Goal: Transaction & Acquisition: Download file/media

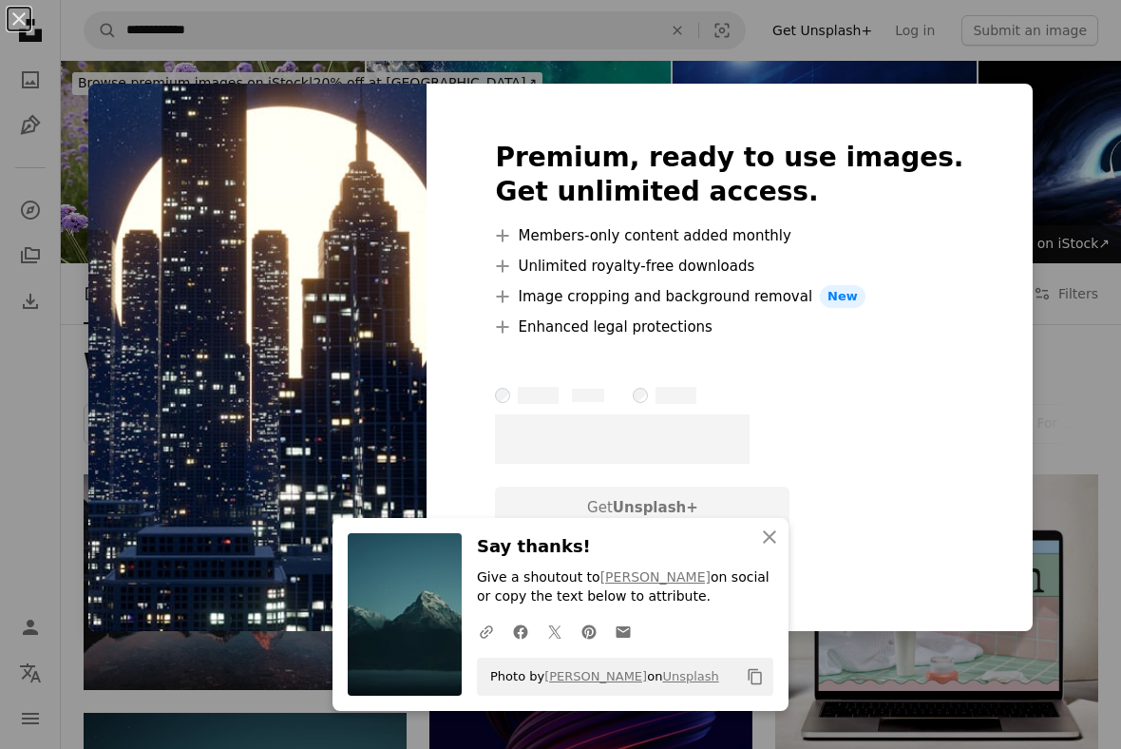
scroll to position [1091, 0]
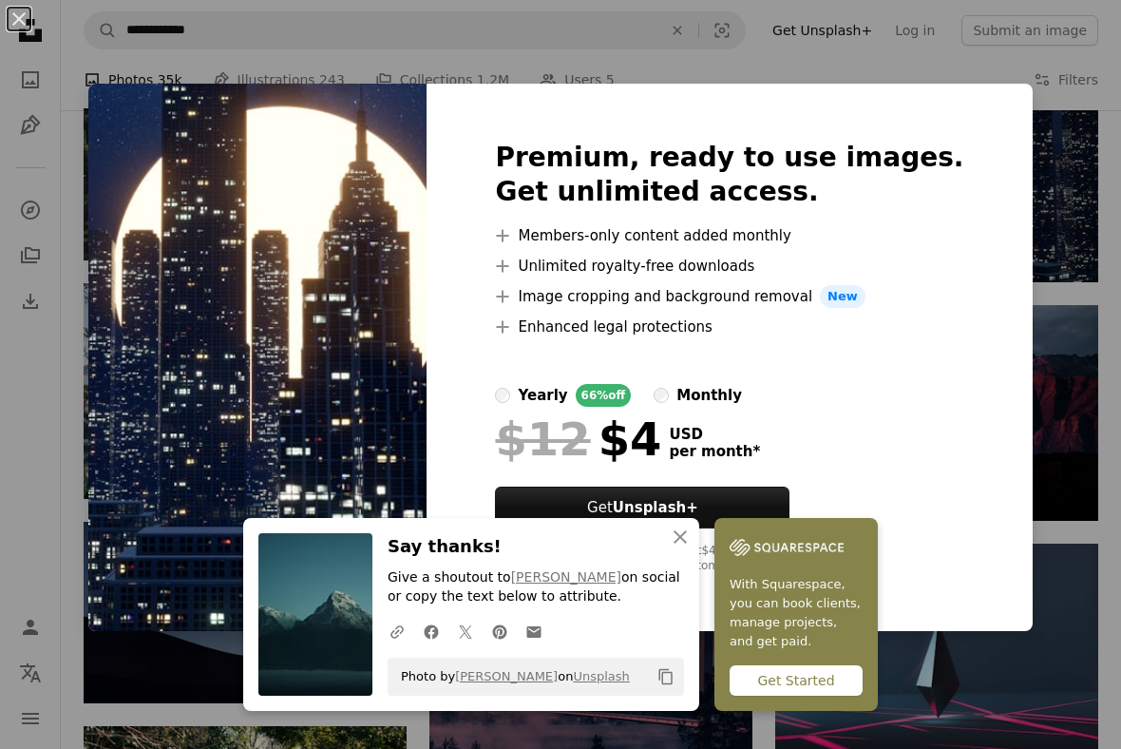
click at [1061, 296] on div "An X shape Premium, ready to use images. Get unlimited access. A plus sign Memb…" at bounding box center [560, 374] width 1121 height 749
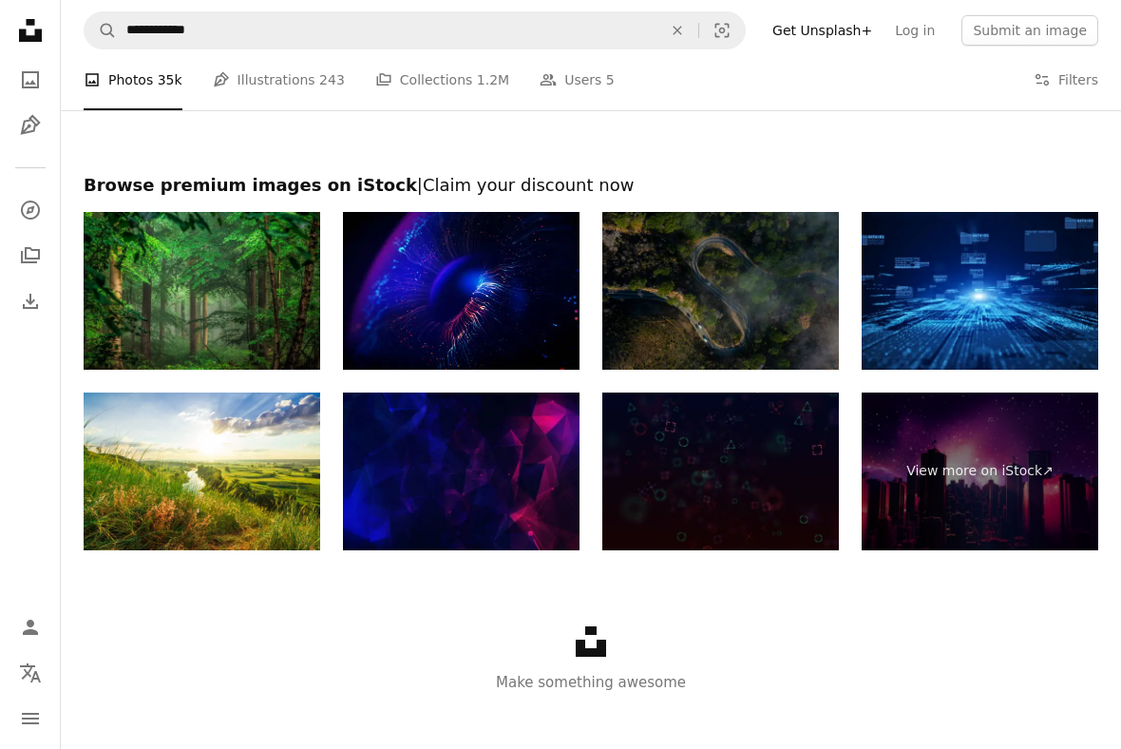
scroll to position [2598, 0]
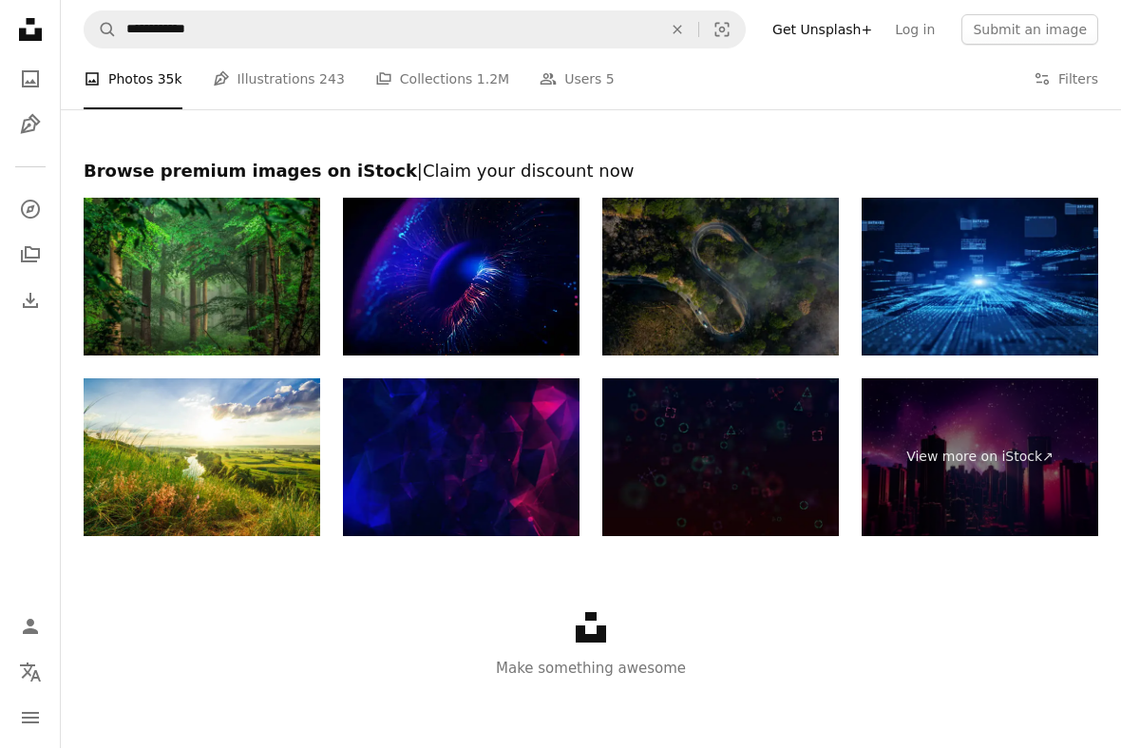
click at [1043, 295] on img at bounding box center [980, 278] width 237 height 158
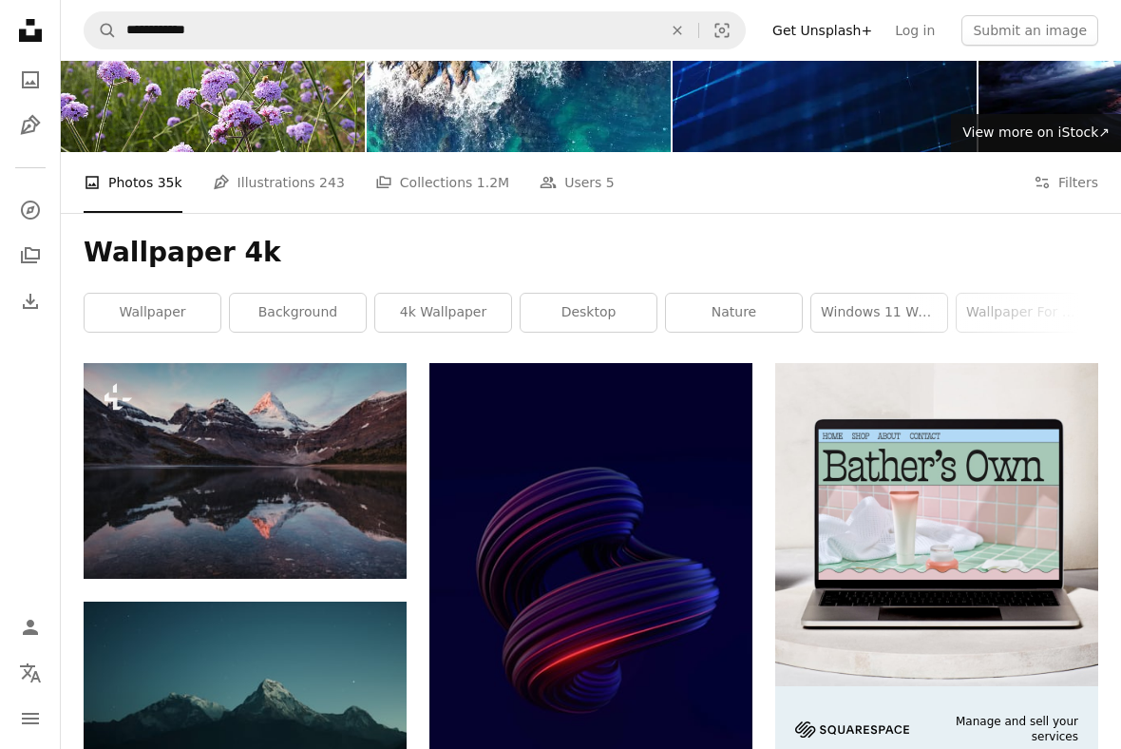
scroll to position [132, 0]
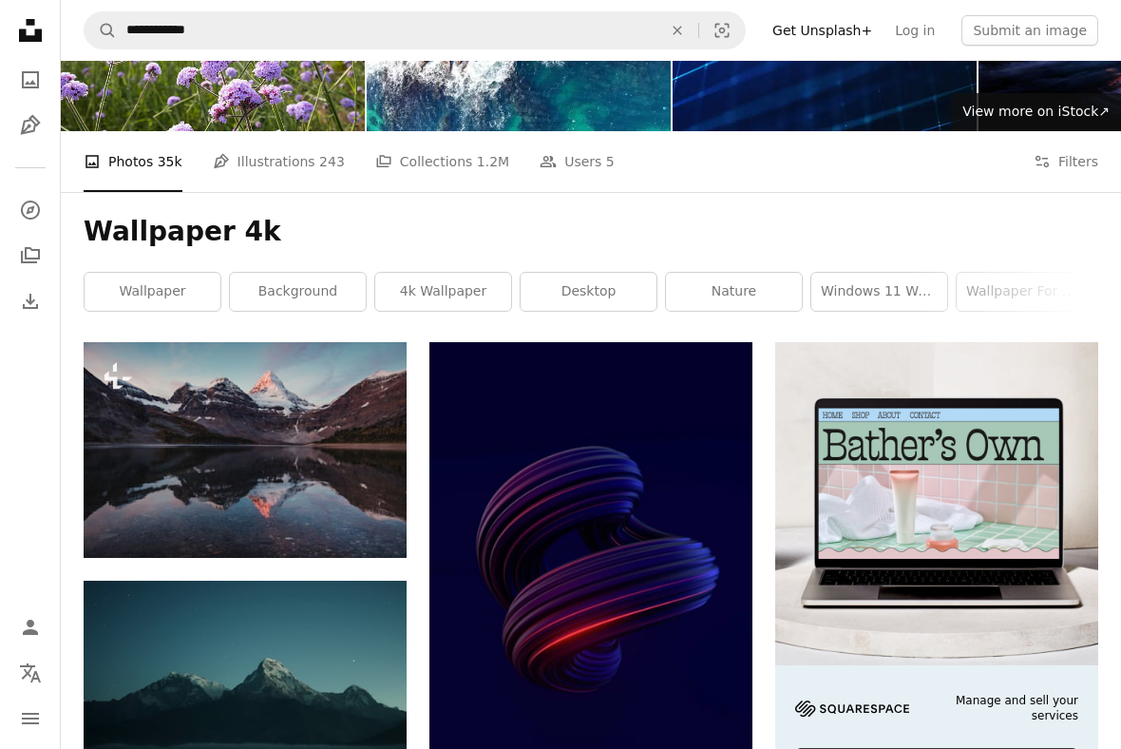
click at [127, 297] on link "wallpaper" at bounding box center [153, 292] width 136 height 38
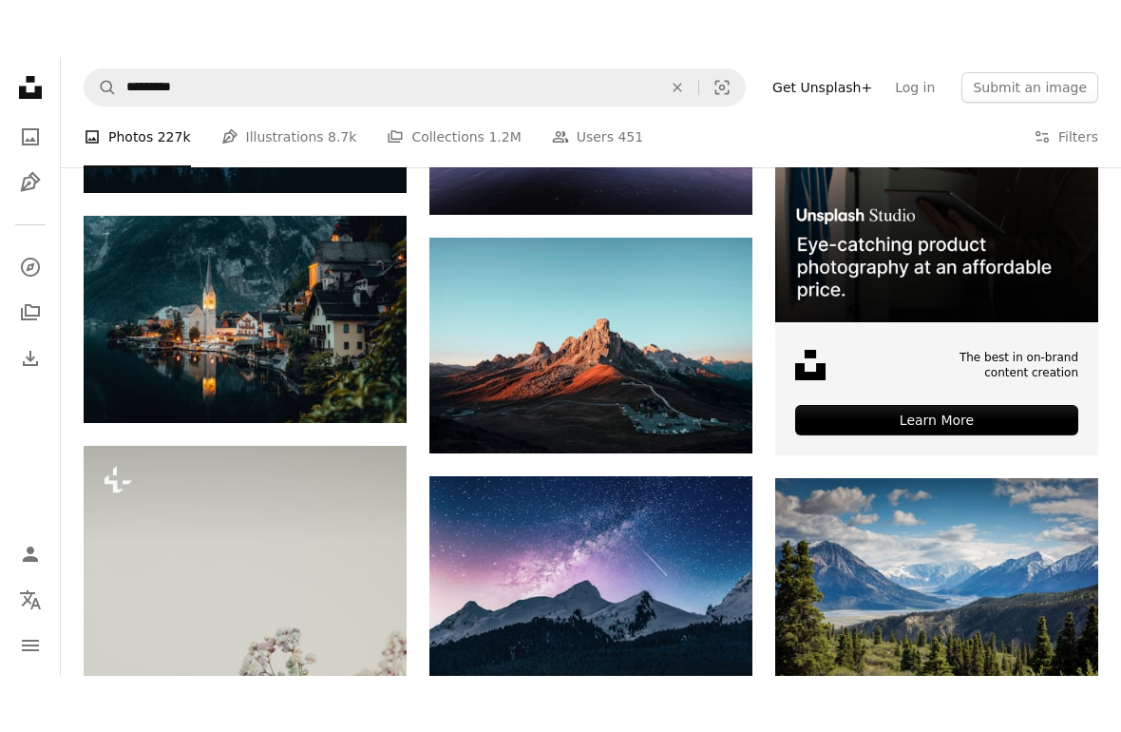
scroll to position [525, 0]
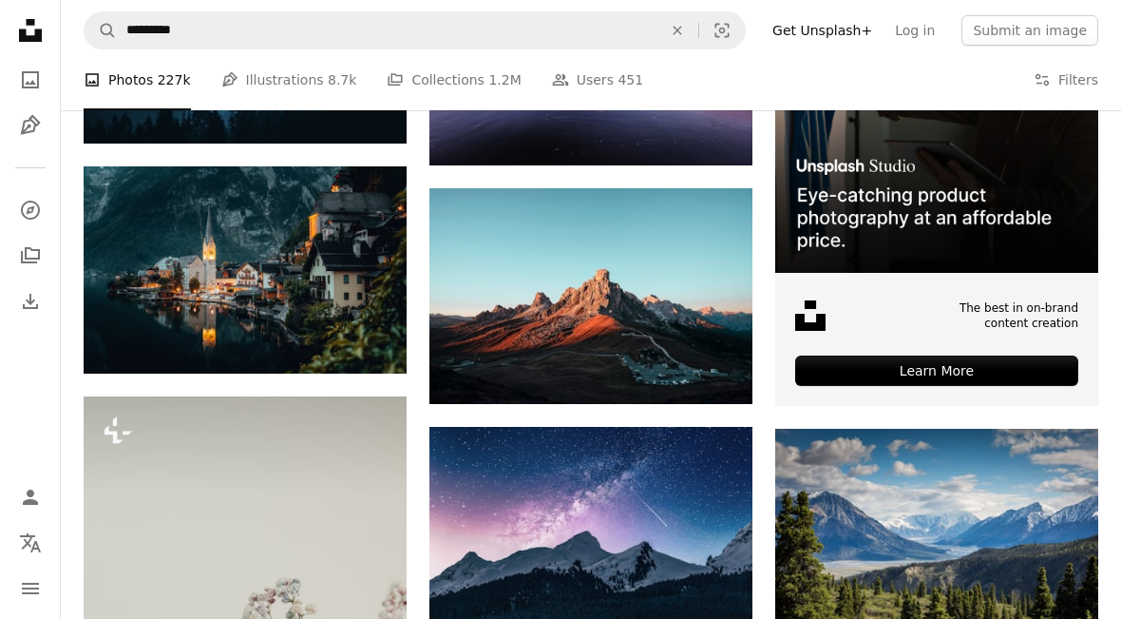
click at [364, 342] on icon "Arrow pointing down" at bounding box center [368, 338] width 15 height 23
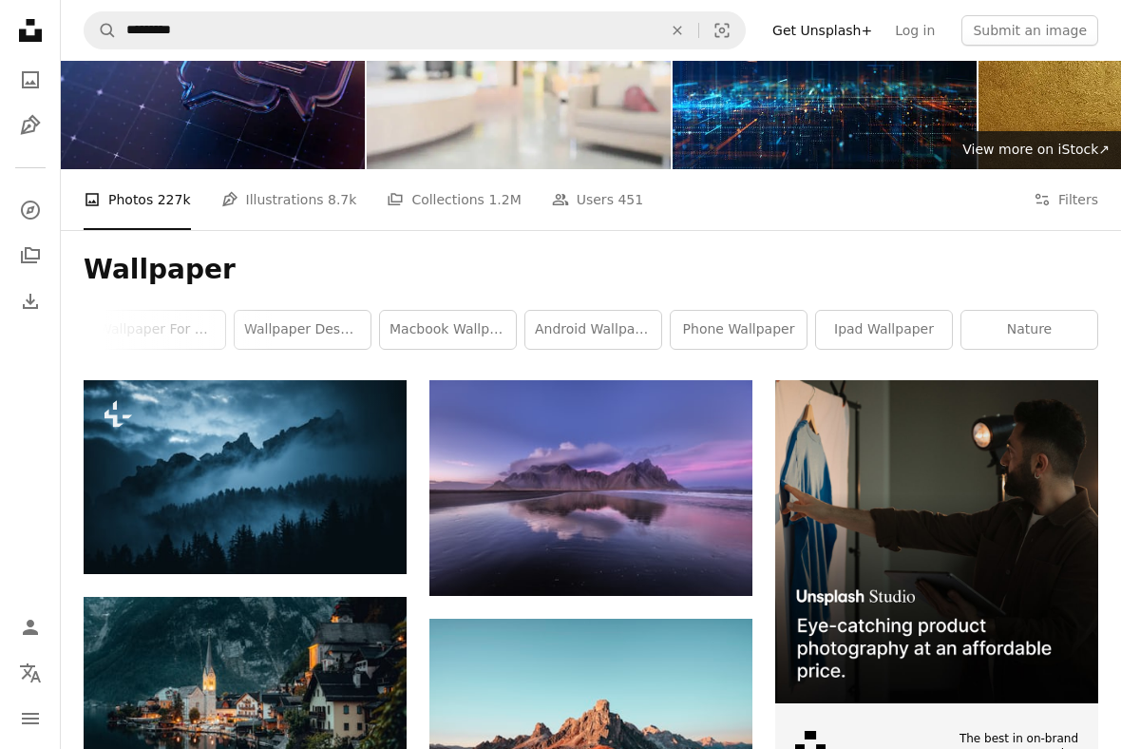
scroll to position [0, 722]
click at [894, 332] on link "ipad wallpaper" at bounding box center [884, 330] width 136 height 38
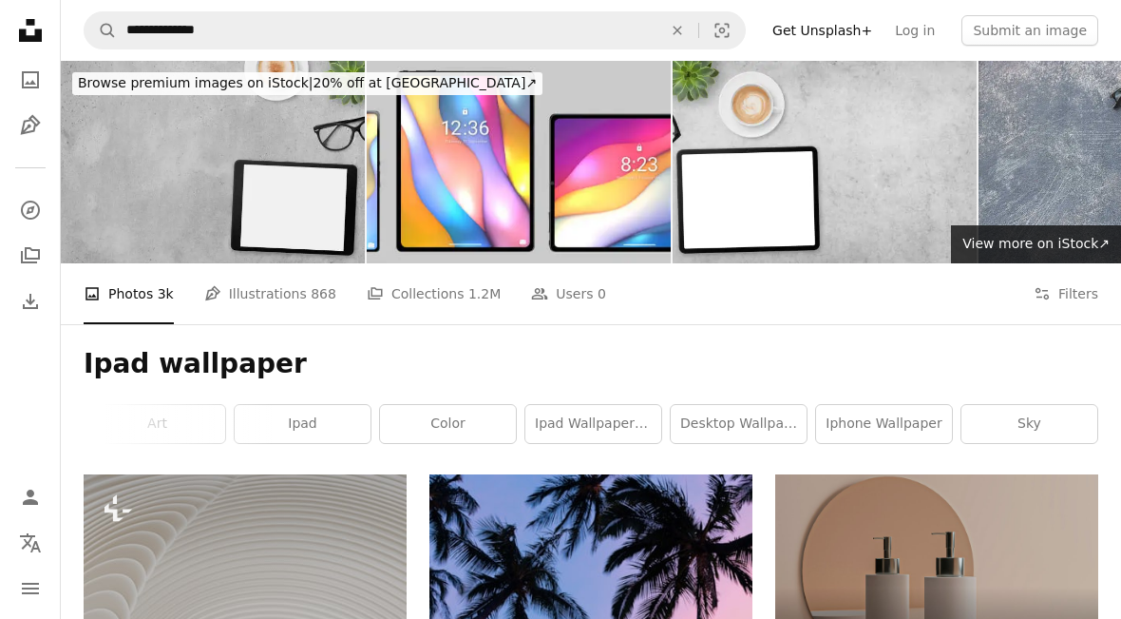
click at [220, 296] on link "Pen Tool Illustrations 868" at bounding box center [270, 293] width 132 height 61
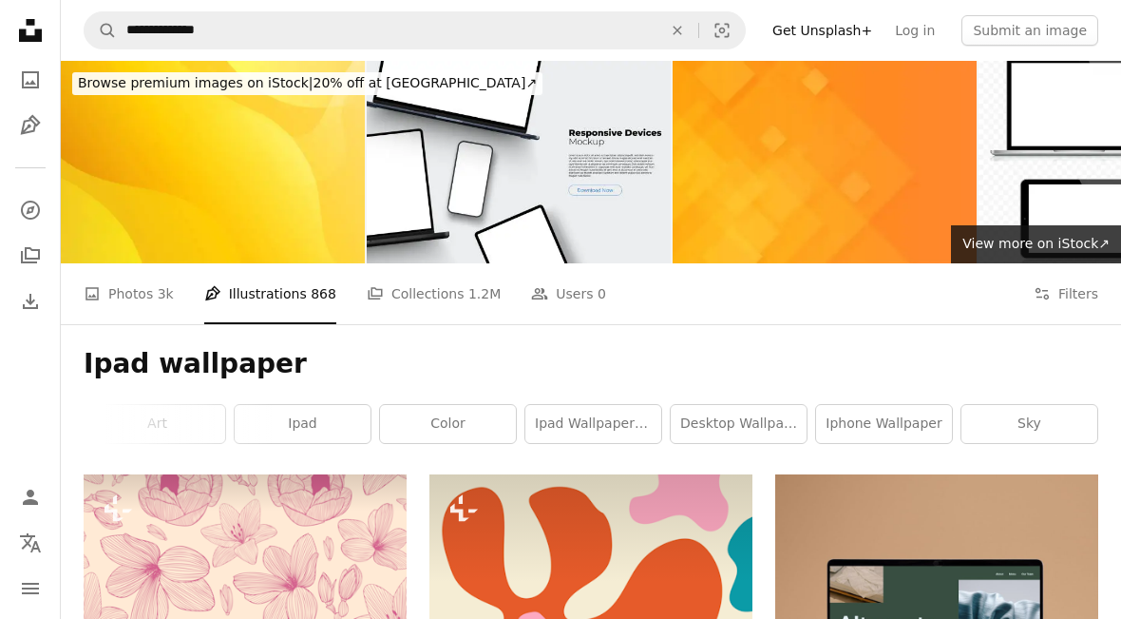
click at [449, 412] on link "color" at bounding box center [448, 424] width 136 height 38
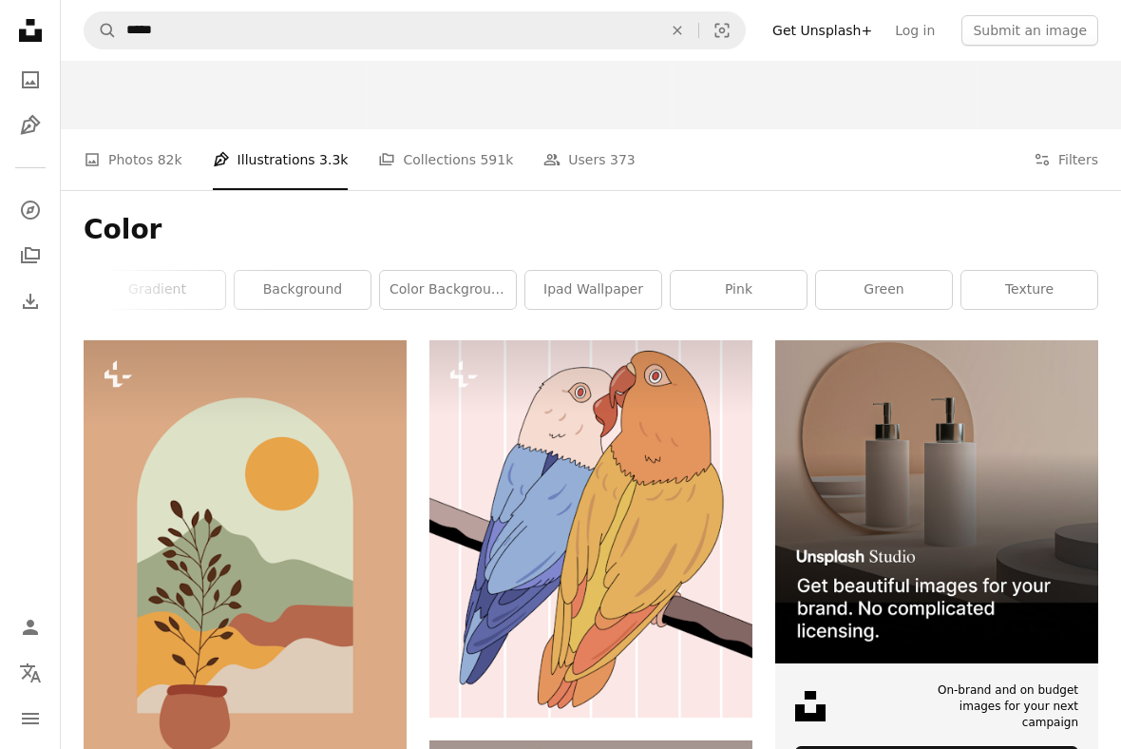
scroll to position [158, 0]
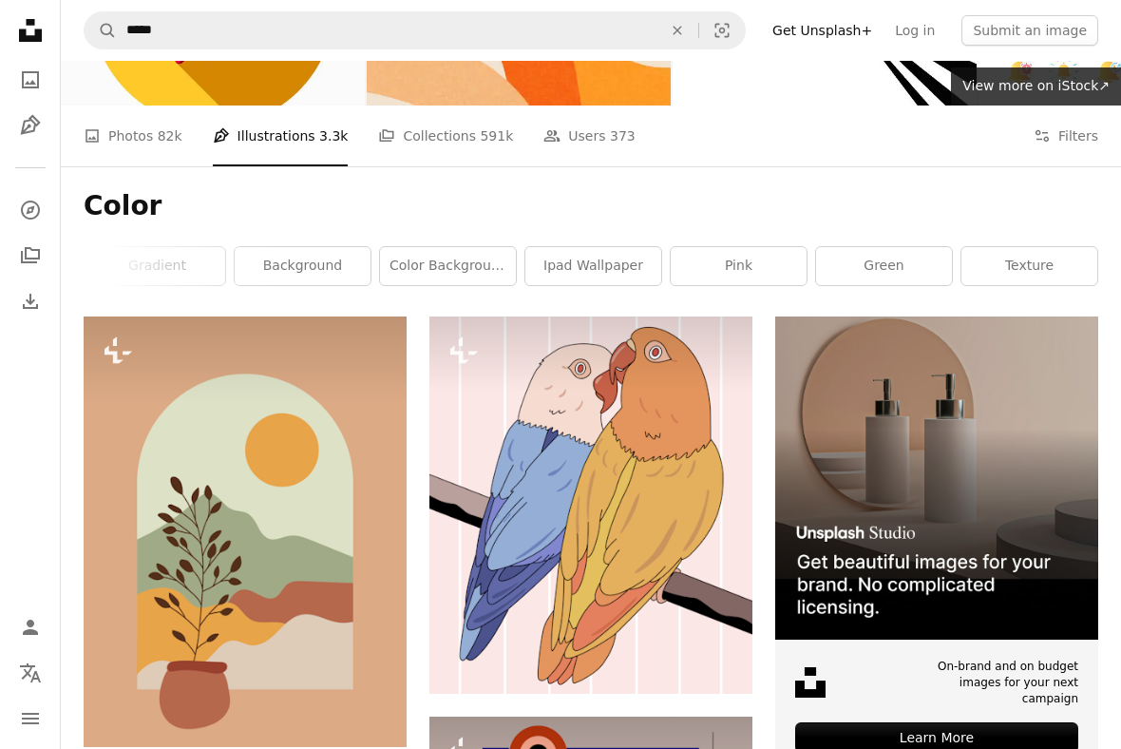
click at [634, 259] on link "ipad wallpaper" at bounding box center [594, 266] width 136 height 38
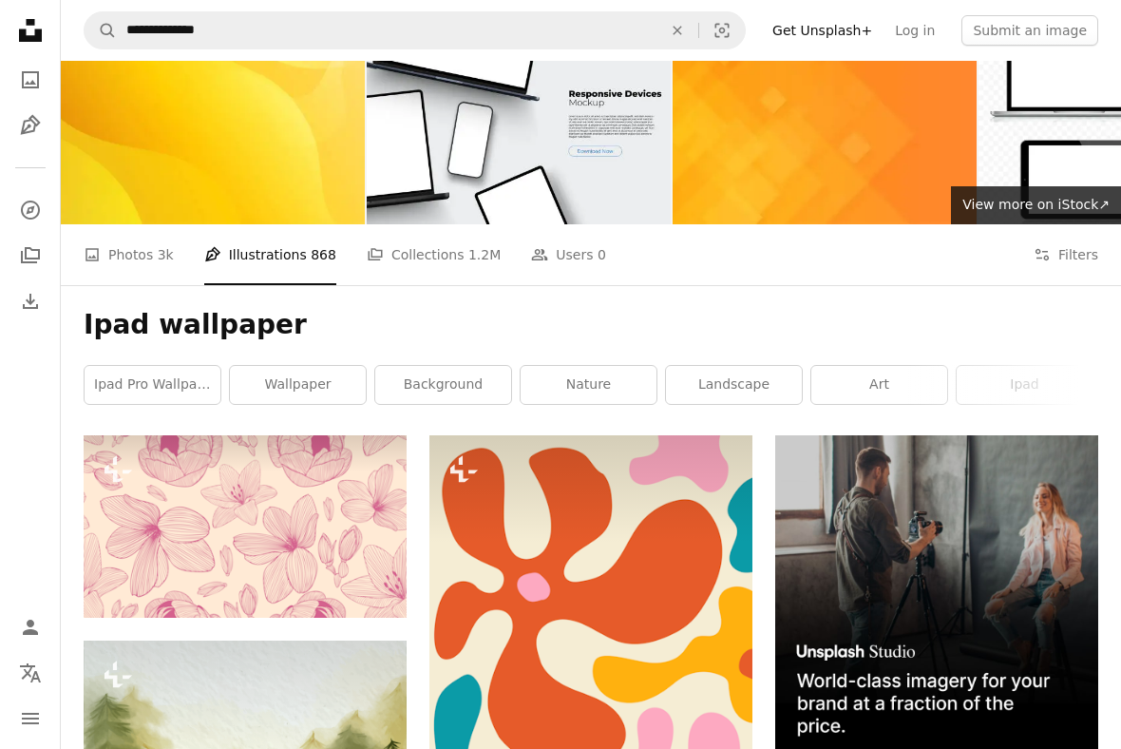
click at [451, 258] on link "A stack of folders Collections 1.2M" at bounding box center [434, 254] width 134 height 61
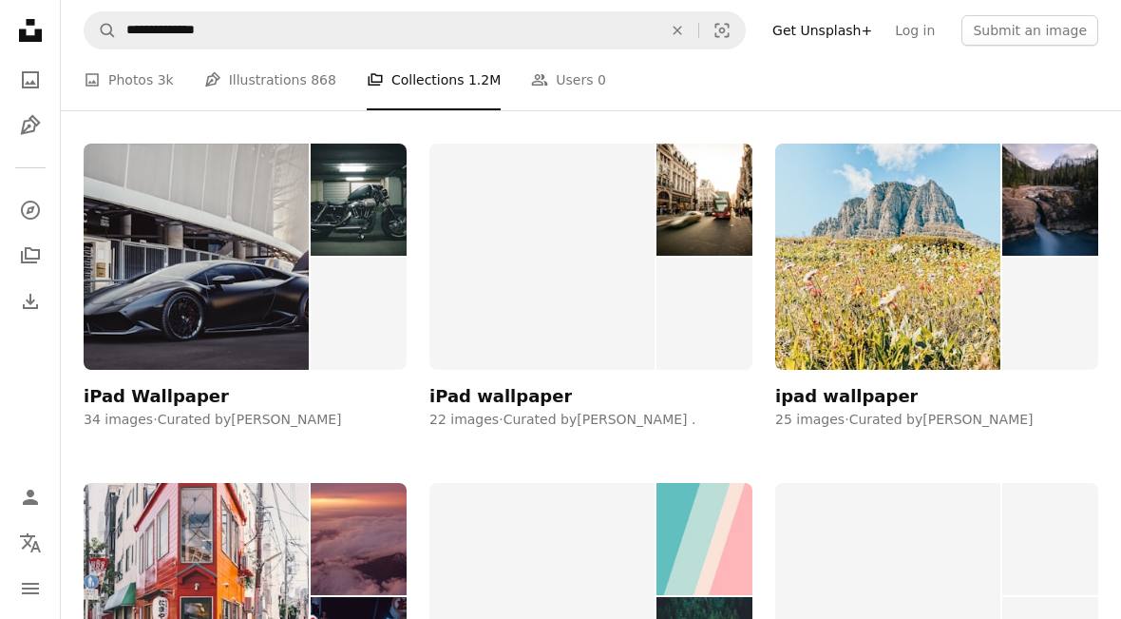
scroll to position [668, 0]
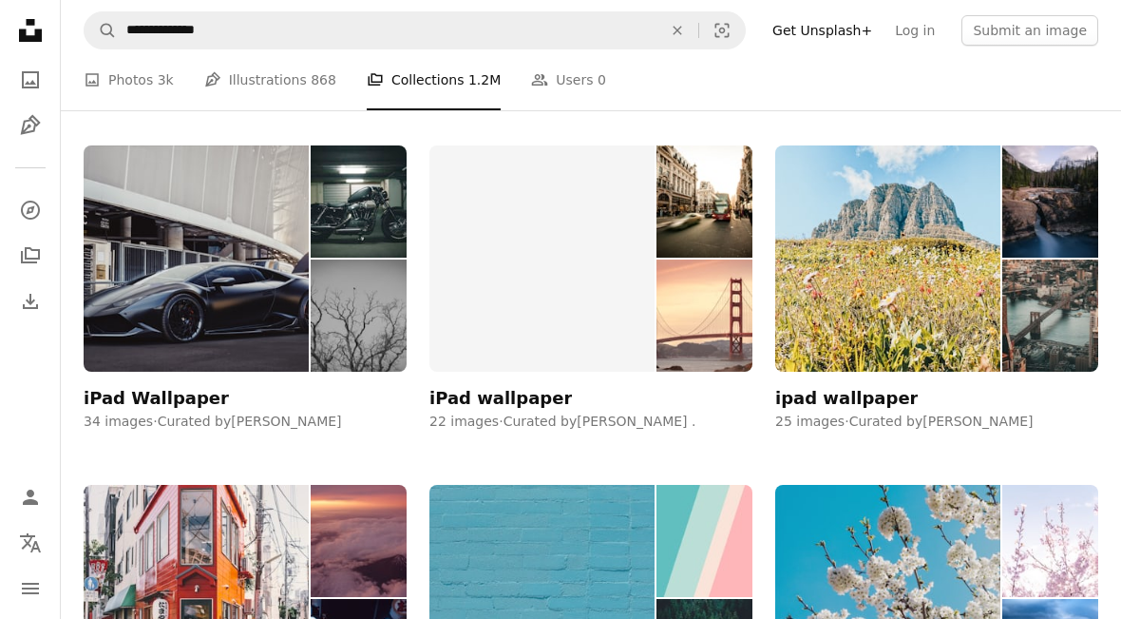
click at [701, 327] on img at bounding box center [705, 315] width 96 height 112
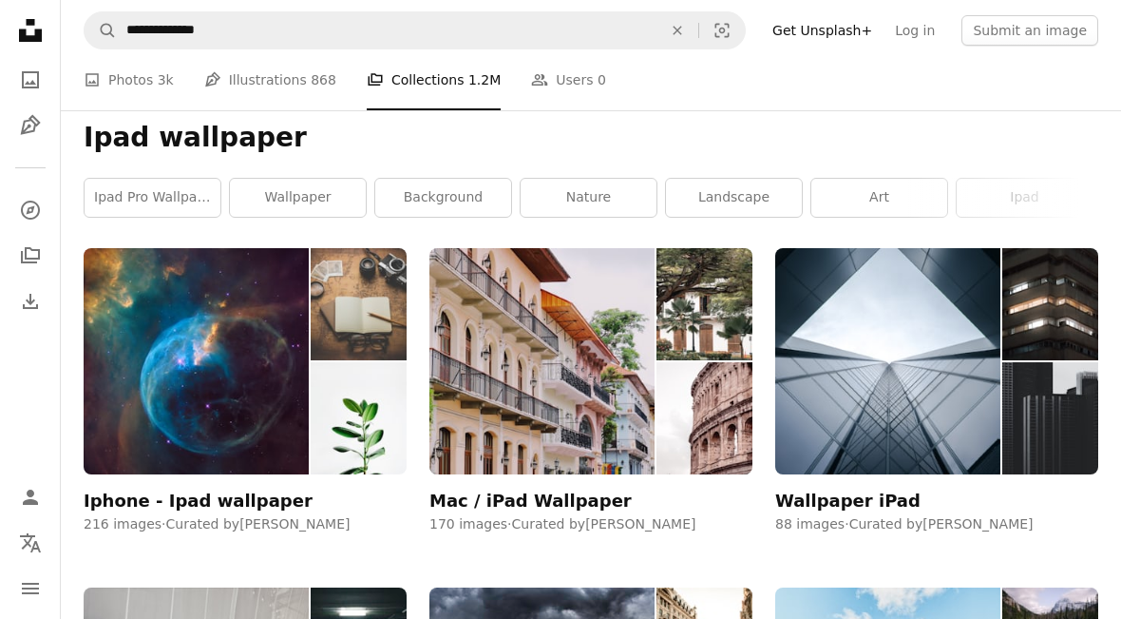
scroll to position [225, 0]
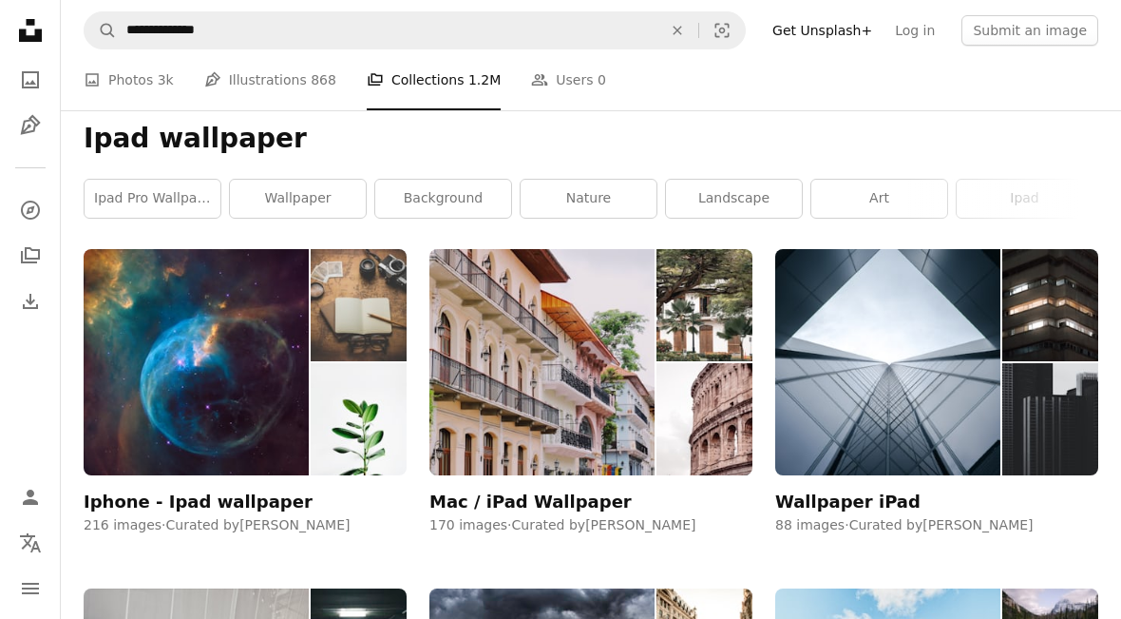
click at [1053, 393] on img at bounding box center [1051, 419] width 96 height 112
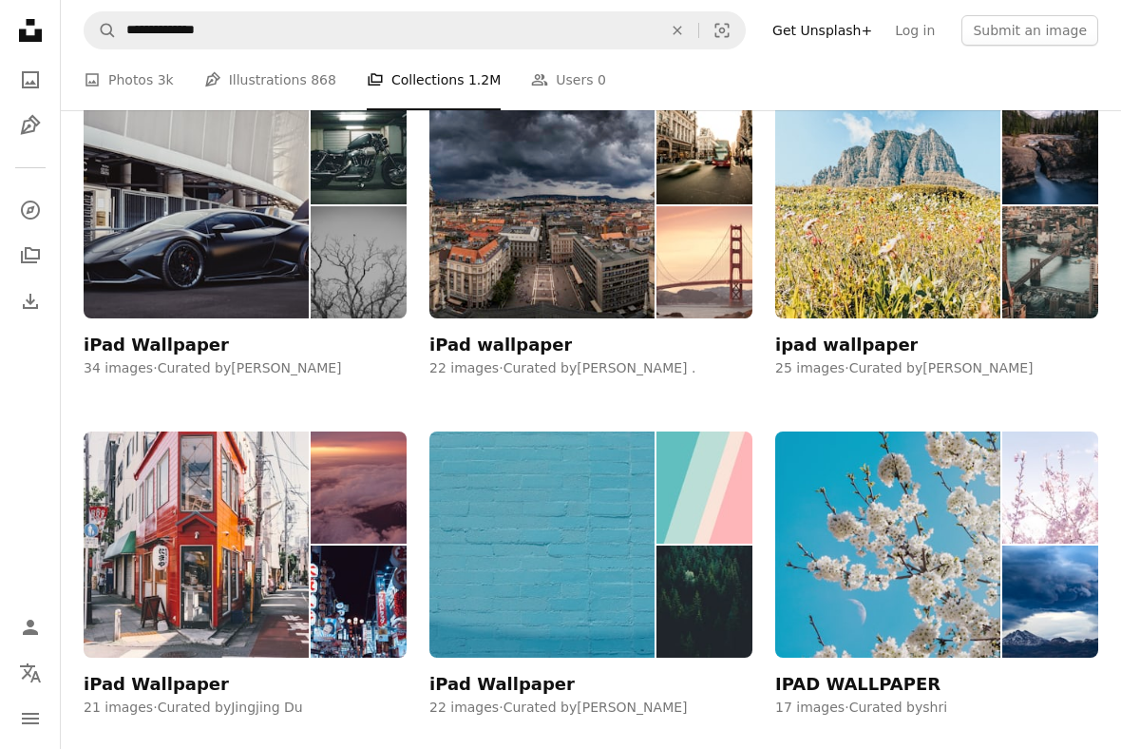
scroll to position [731, 0]
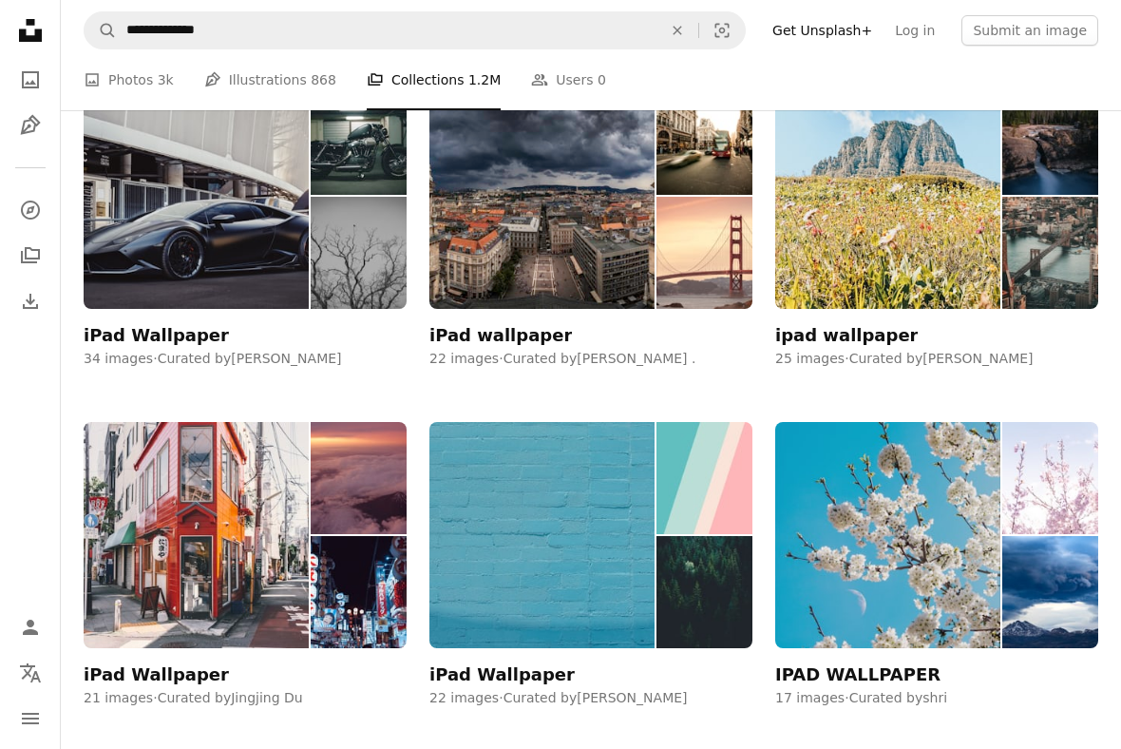
click at [313, 253] on img at bounding box center [359, 253] width 96 height 112
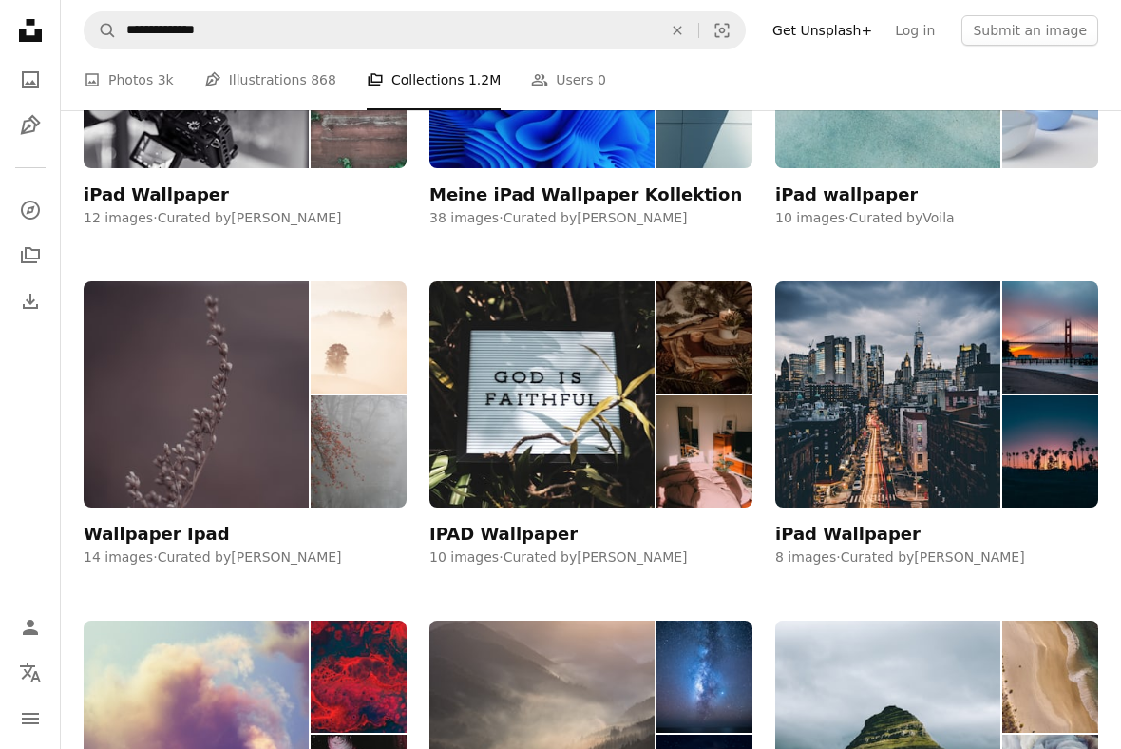
scroll to position [1890, 0]
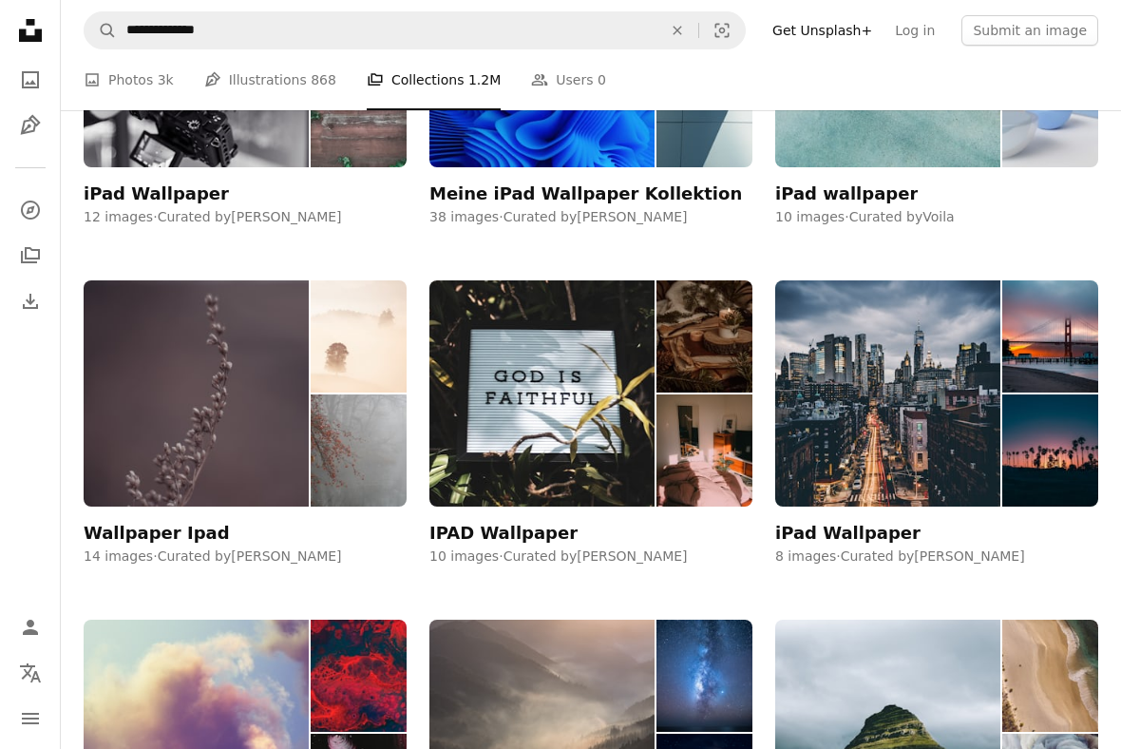
click at [698, 438] on img at bounding box center [705, 450] width 96 height 112
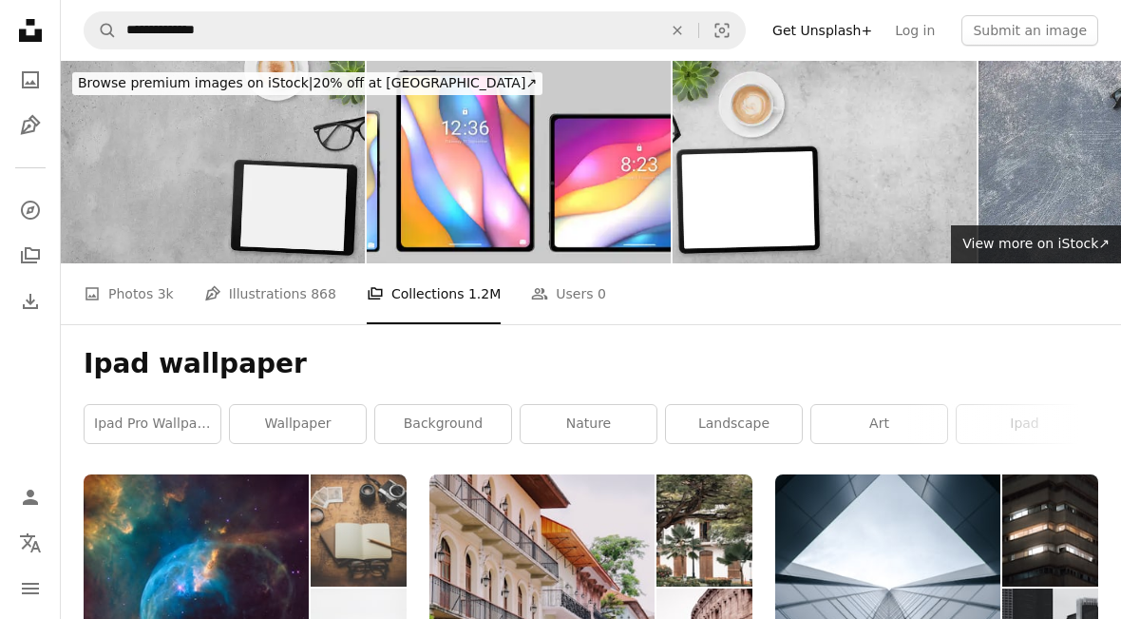
click at [110, 295] on link "A photo Photos 3k" at bounding box center [129, 293] width 90 height 61
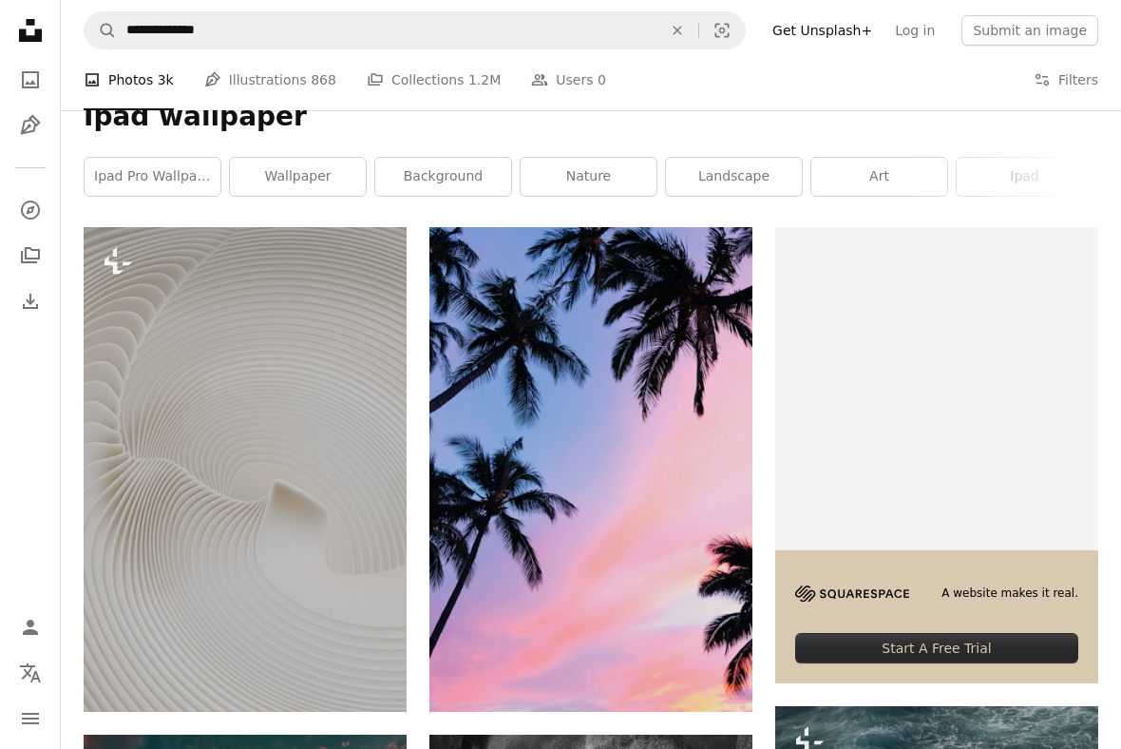
scroll to position [248, 0]
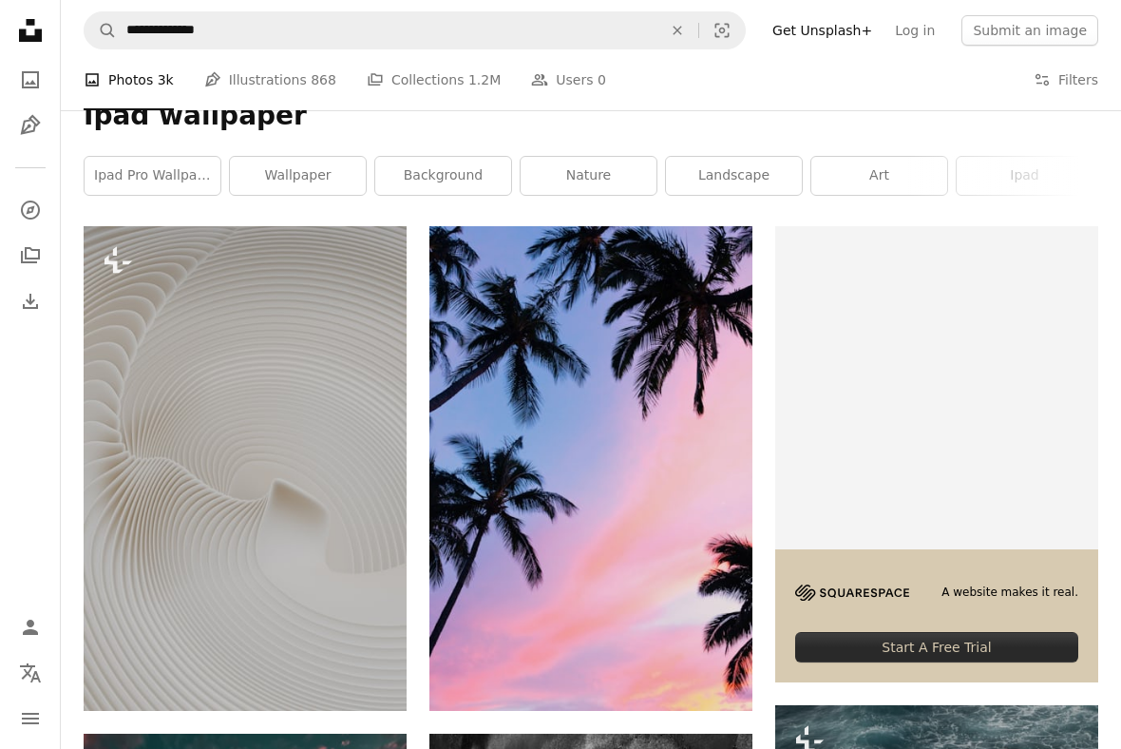
click at [225, 94] on link "Pen Tool Illustrations 868" at bounding box center [270, 79] width 132 height 61
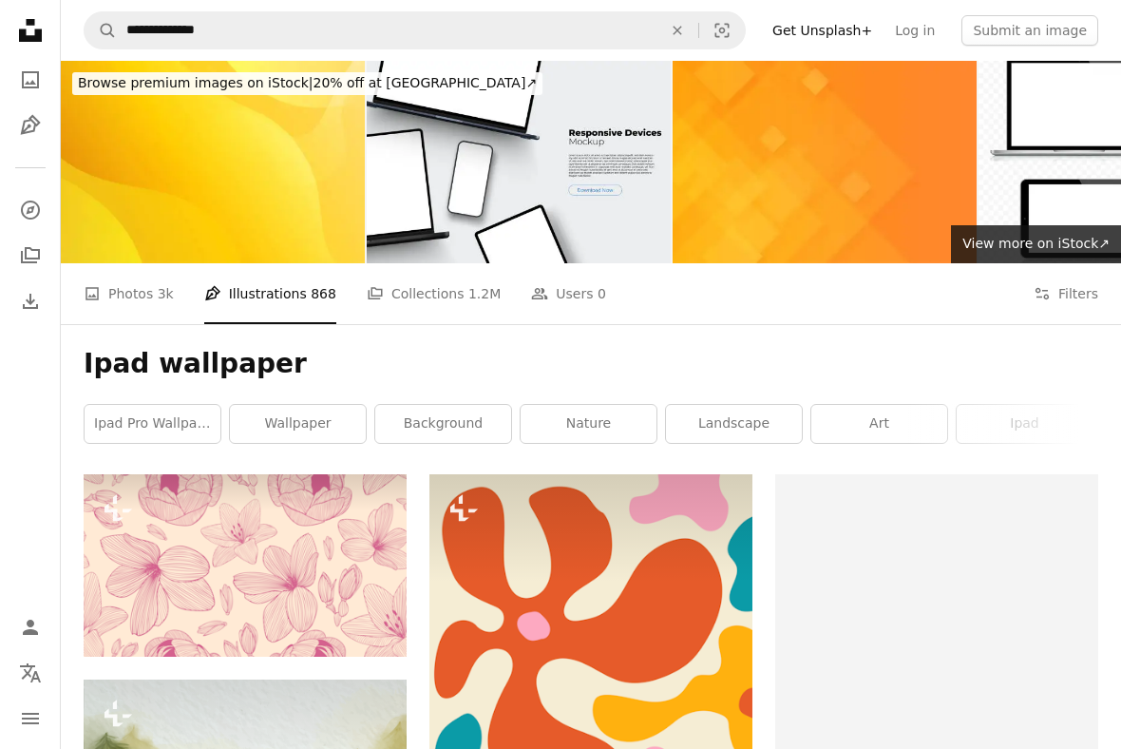
click at [270, 431] on link "wallpaper" at bounding box center [298, 424] width 136 height 38
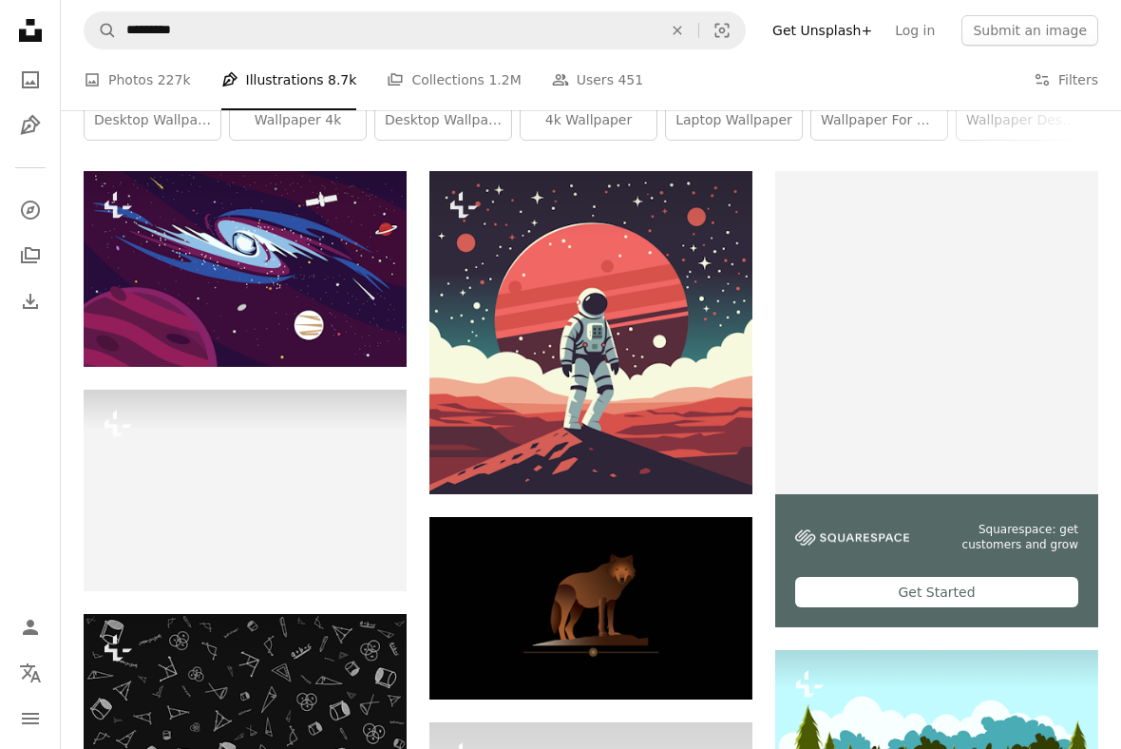
scroll to position [319, 0]
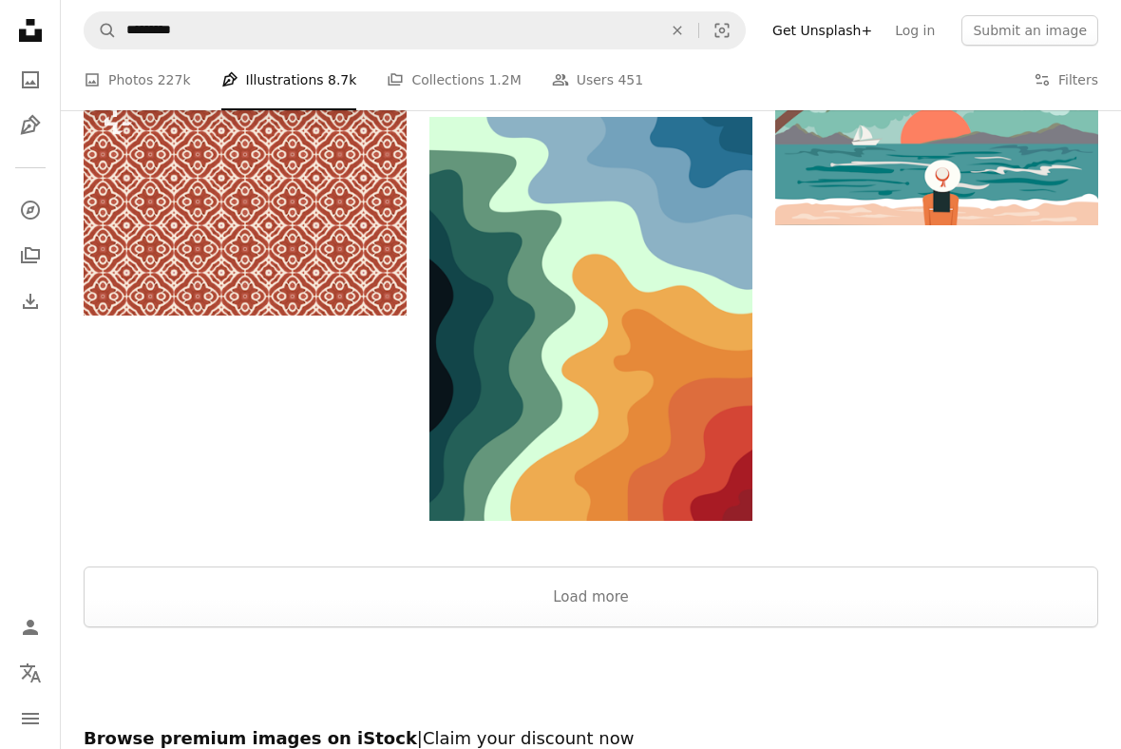
click at [929, 597] on button "Load more" at bounding box center [591, 596] width 1015 height 61
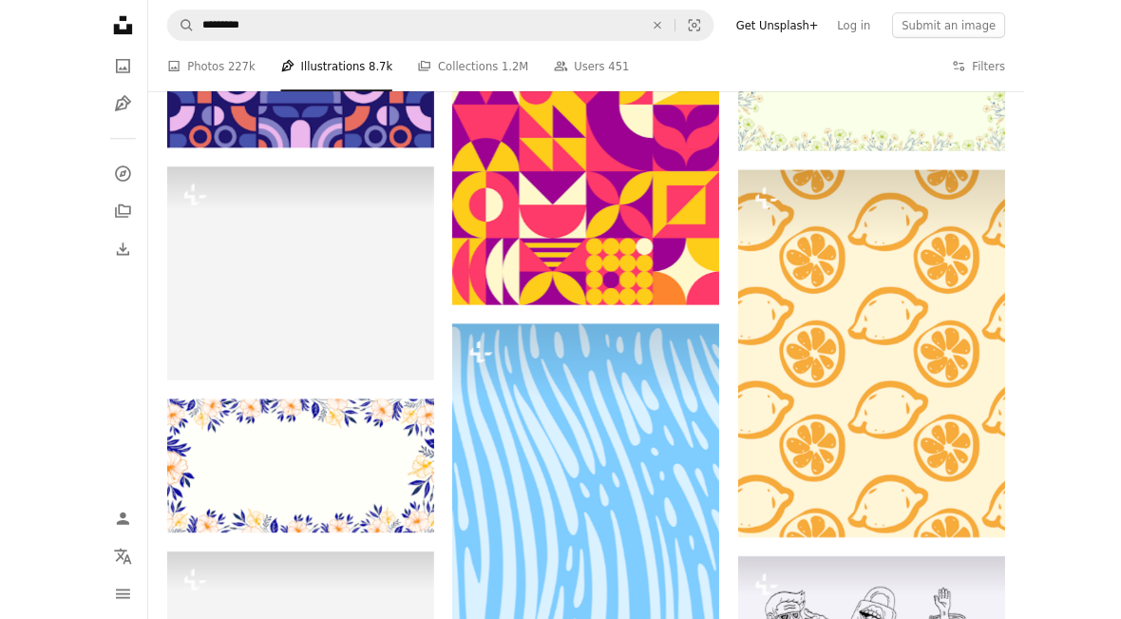
scroll to position [21994, 0]
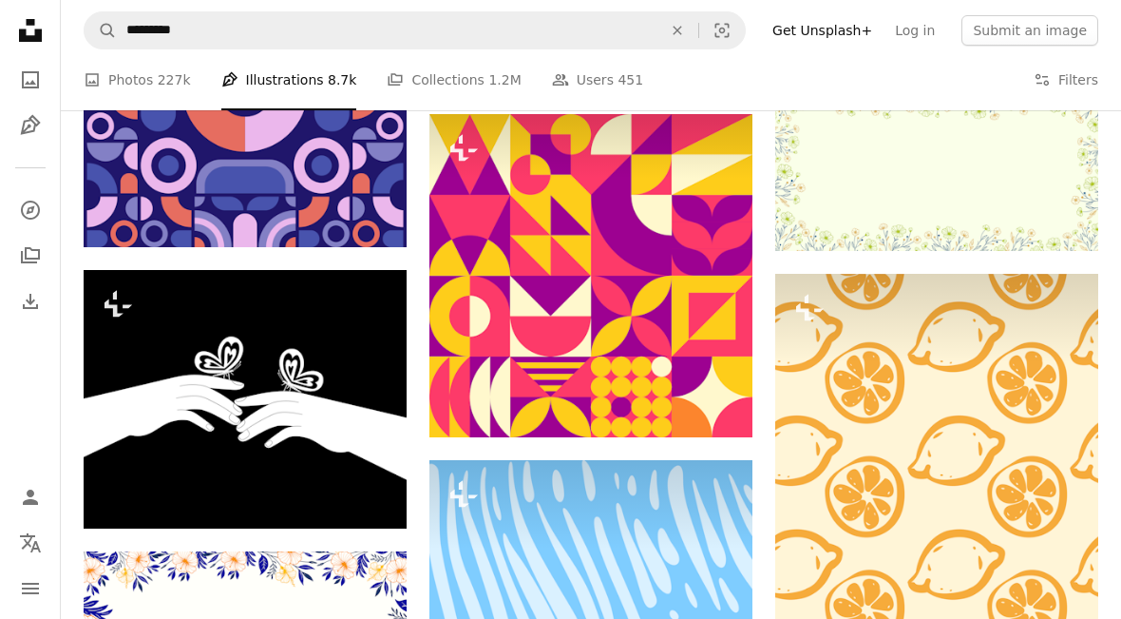
click at [130, 79] on link "A photo Photos 227k" at bounding box center [137, 79] width 107 height 61
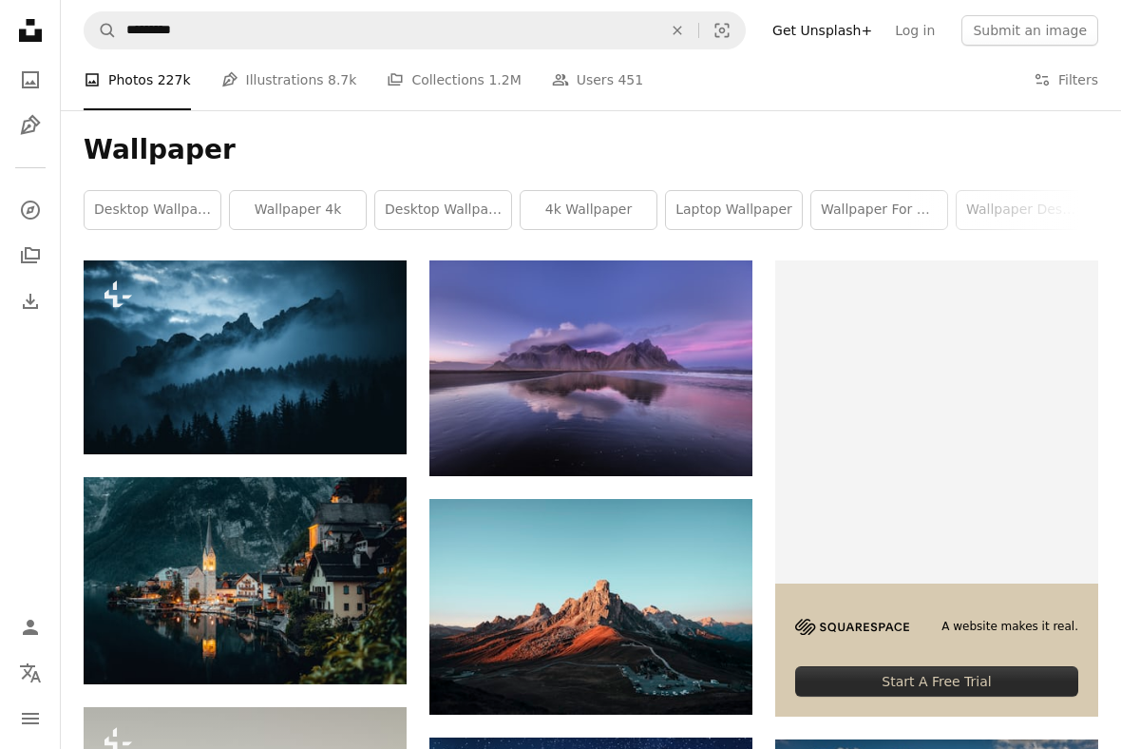
scroll to position [242, 0]
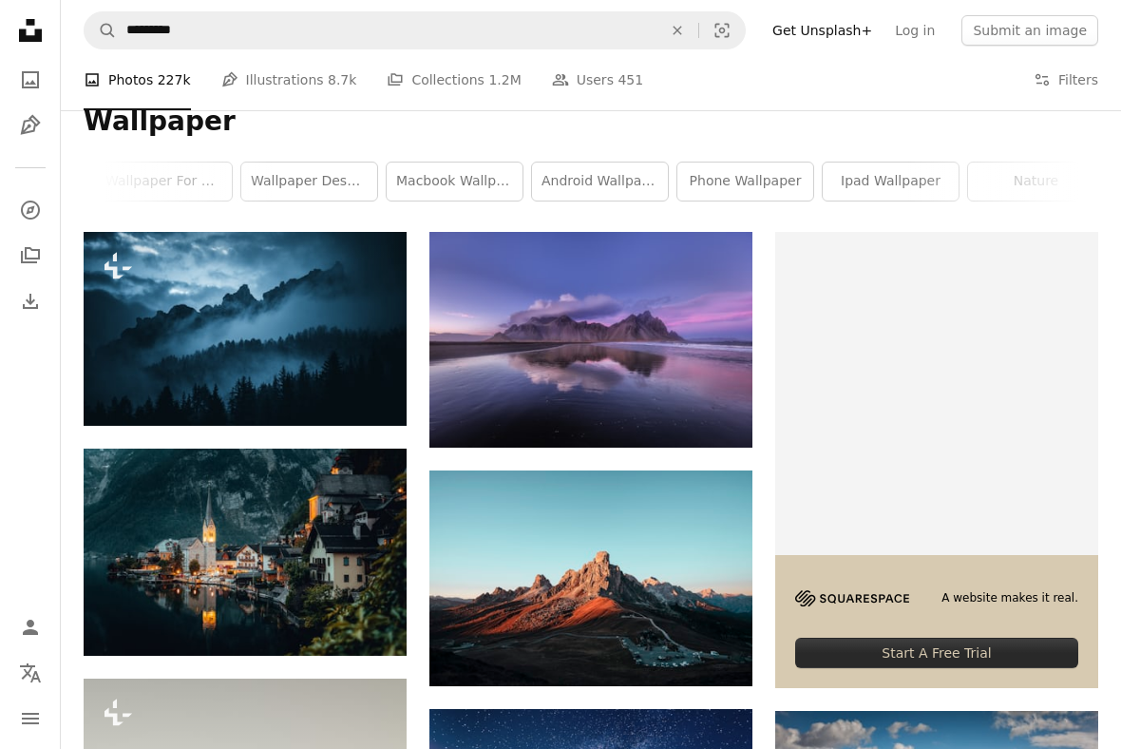
click at [144, 197] on link "wallpaper for mobile" at bounding box center [164, 182] width 136 height 38
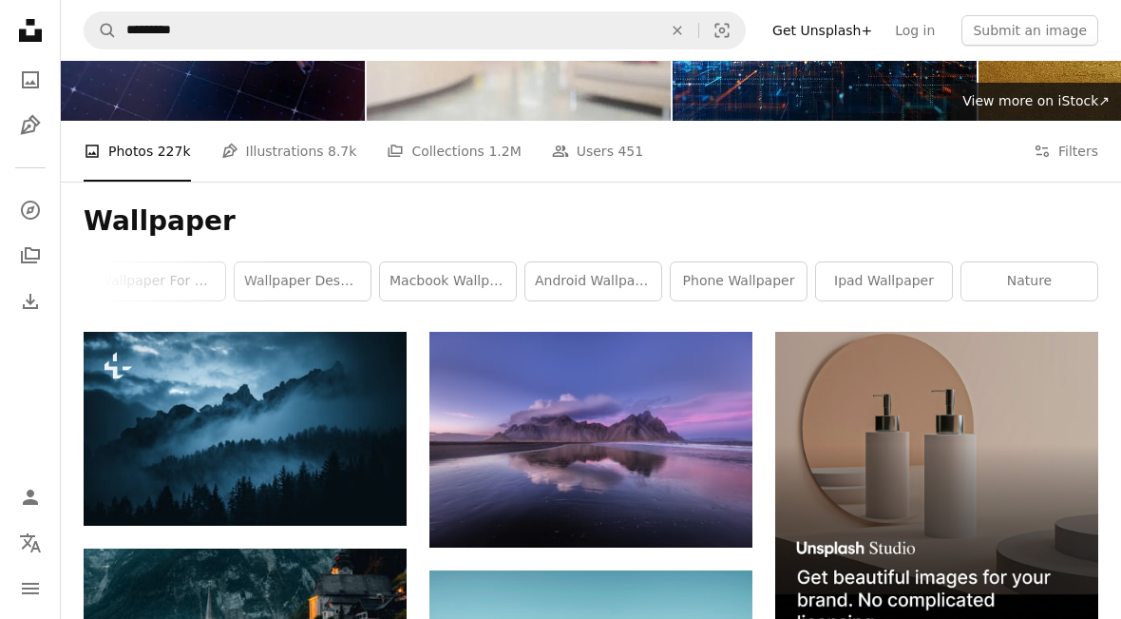
scroll to position [0, 722]
click at [884, 280] on link "ipad wallpaper" at bounding box center [884, 281] width 136 height 38
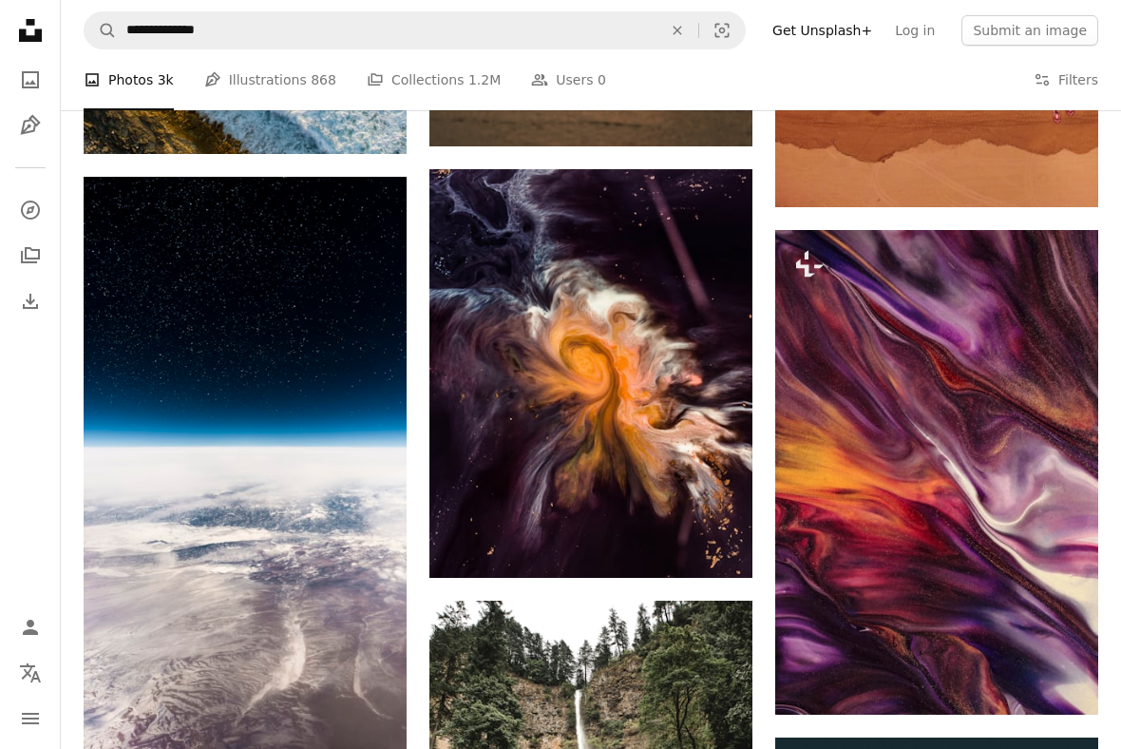
scroll to position [2841, 0]
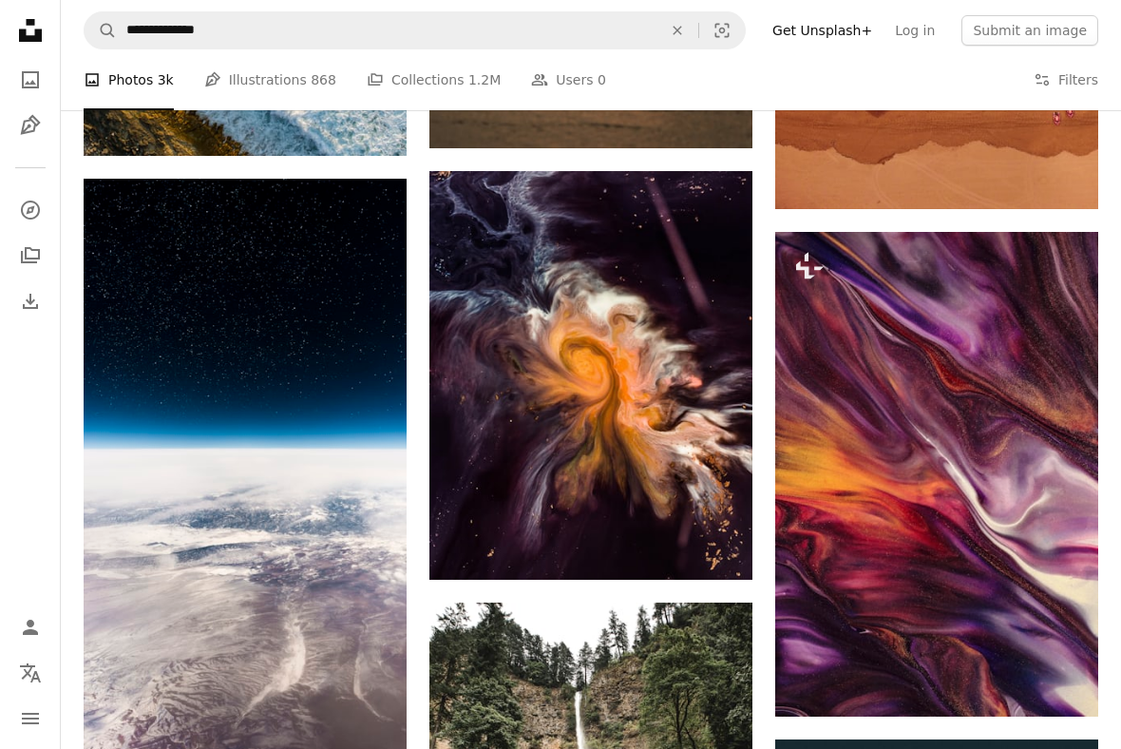
click at [20, 70] on icon "A photo" at bounding box center [30, 79] width 23 height 23
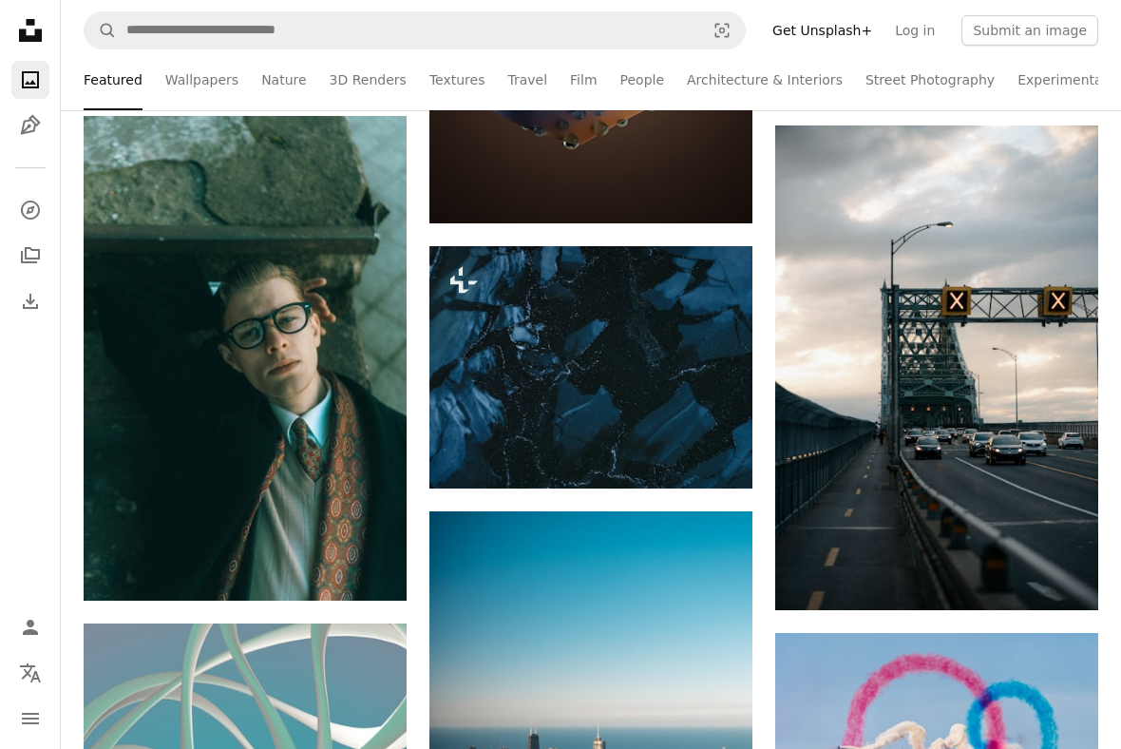
scroll to position [6079, 0]
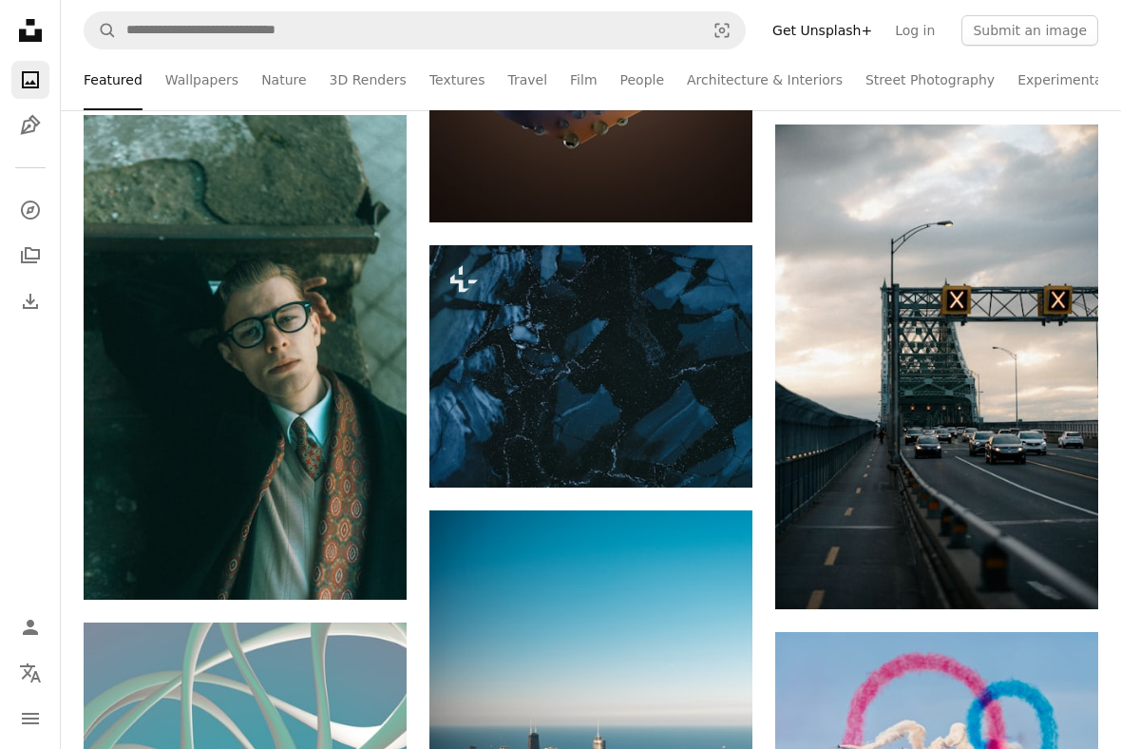
click at [108, 566] on img at bounding box center [118, 567] width 30 height 30
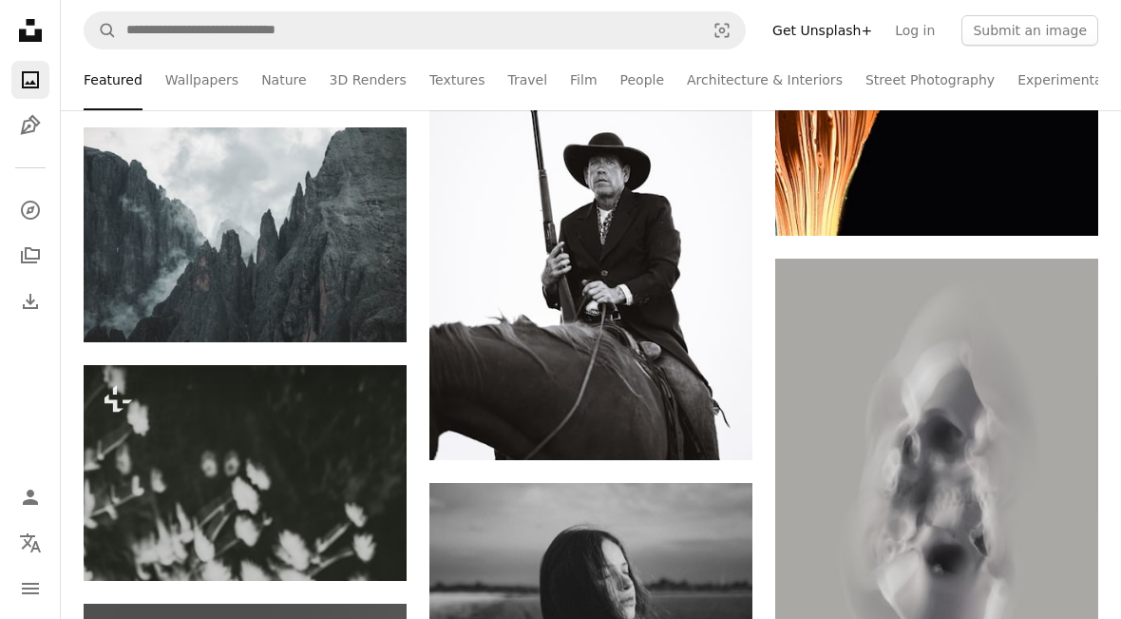
scroll to position [11885, 0]
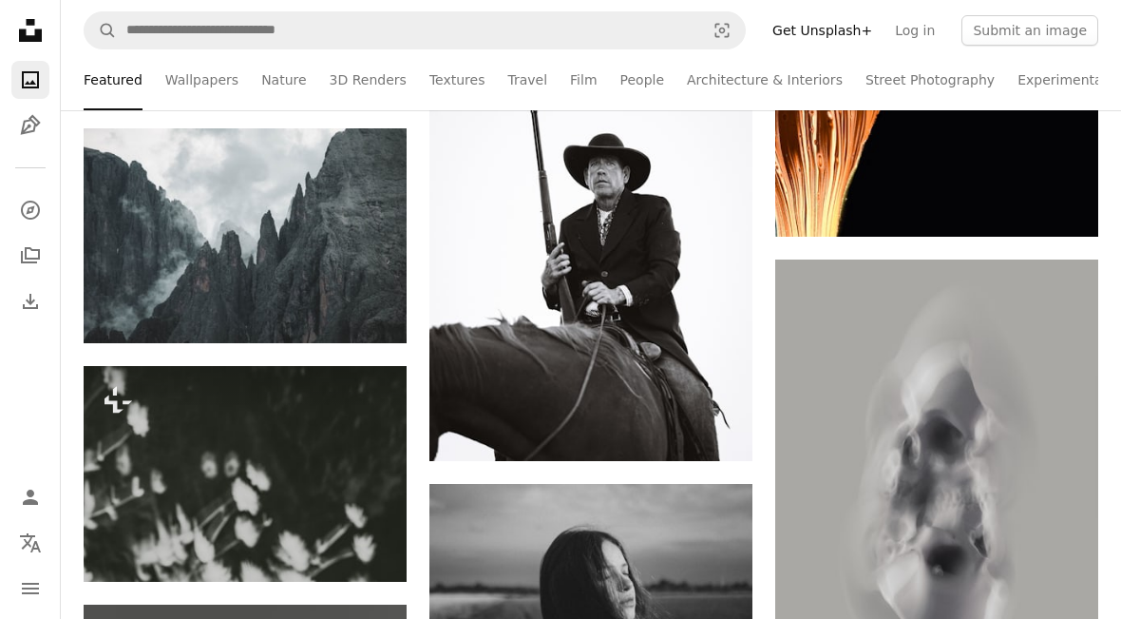
click at [365, 302] on icon "Arrow pointing down" at bounding box center [368, 308] width 15 height 23
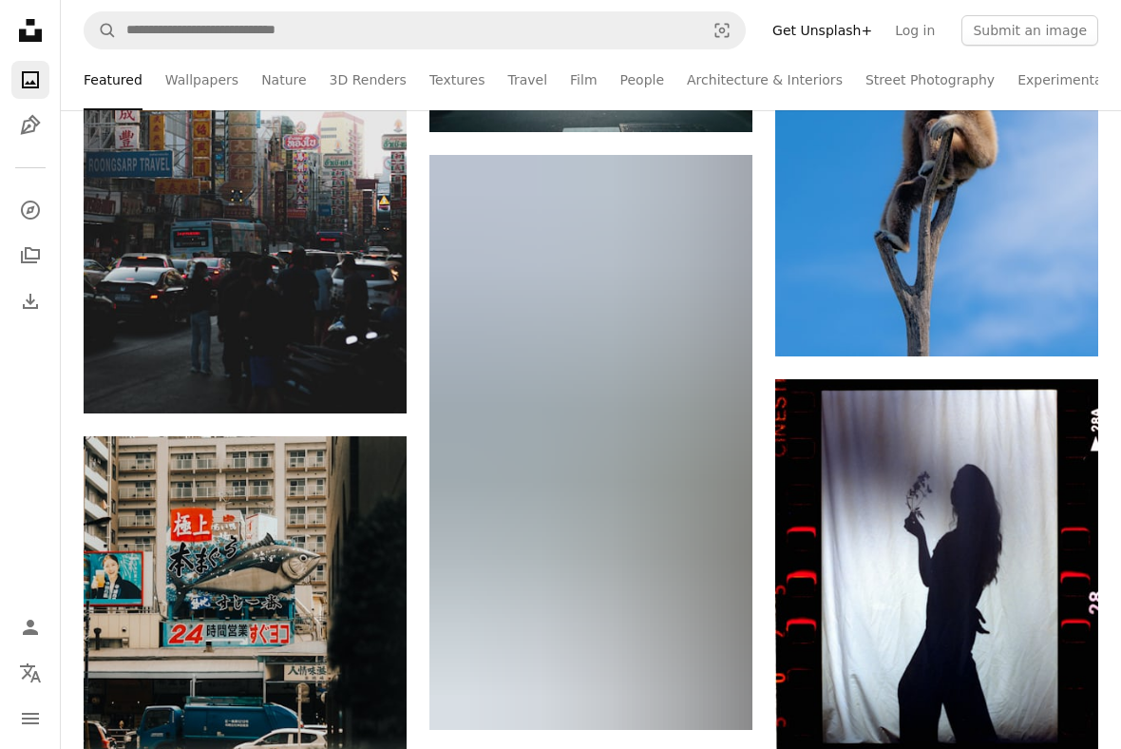
scroll to position [22470, 0]
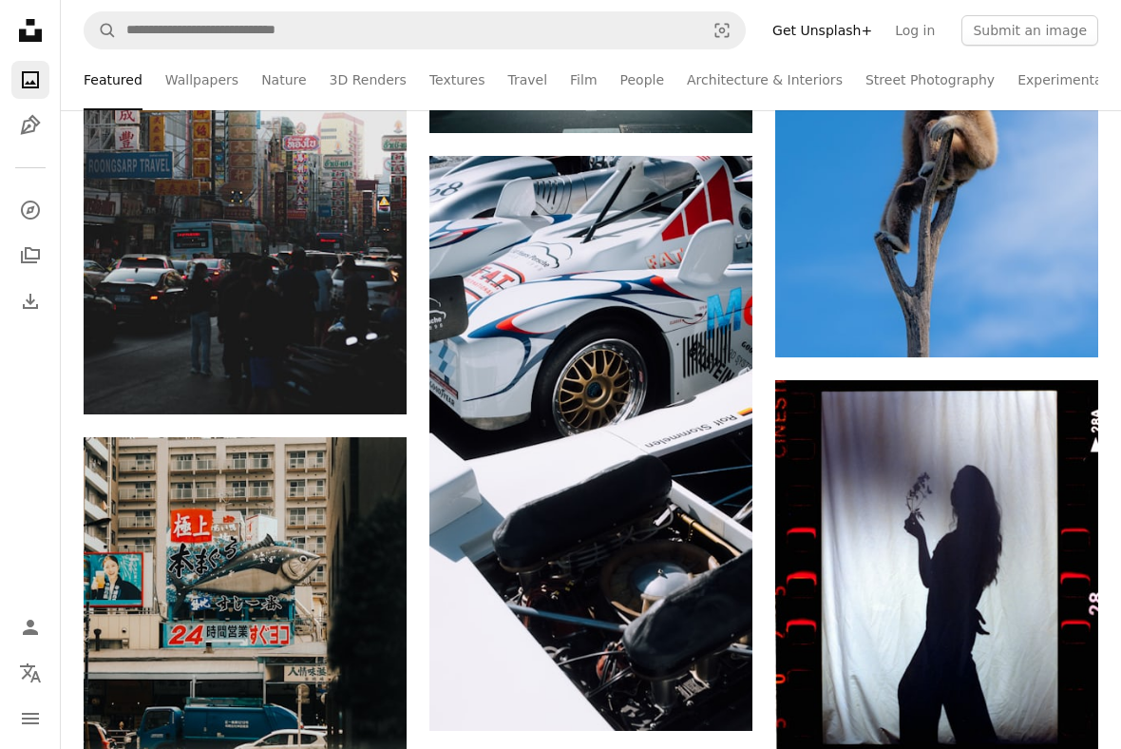
click at [706, 689] on link "Arrow pointing down" at bounding box center [715, 696] width 38 height 30
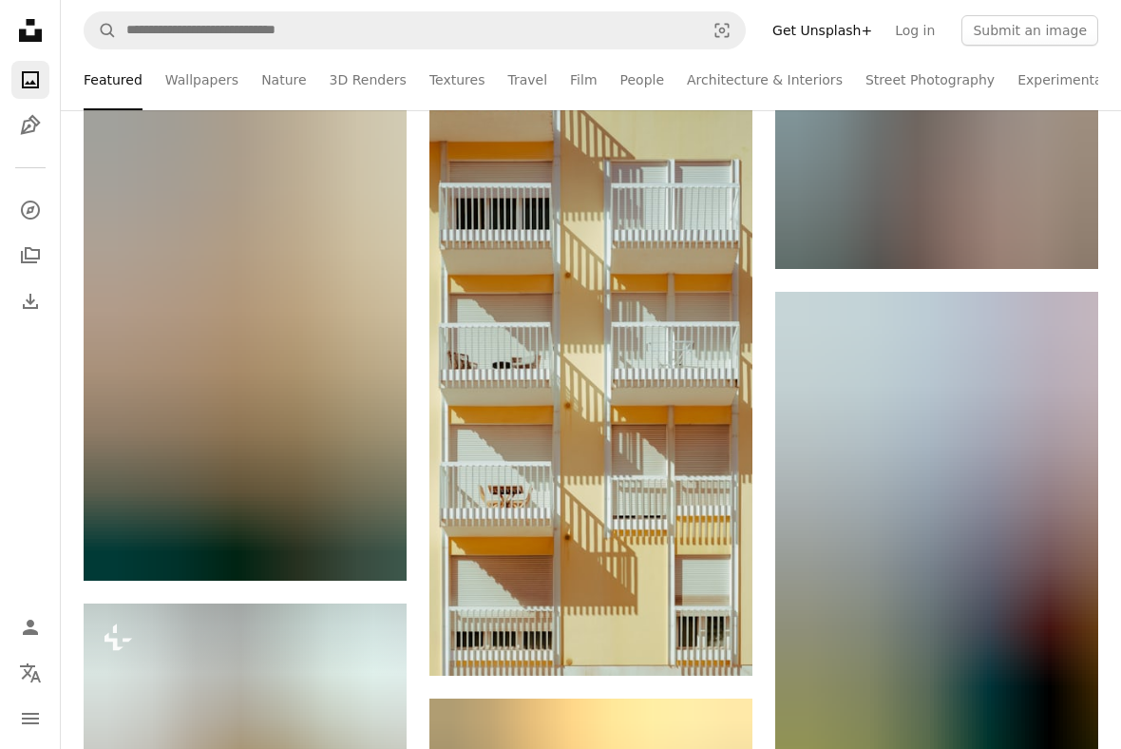
scroll to position [50189, 0]
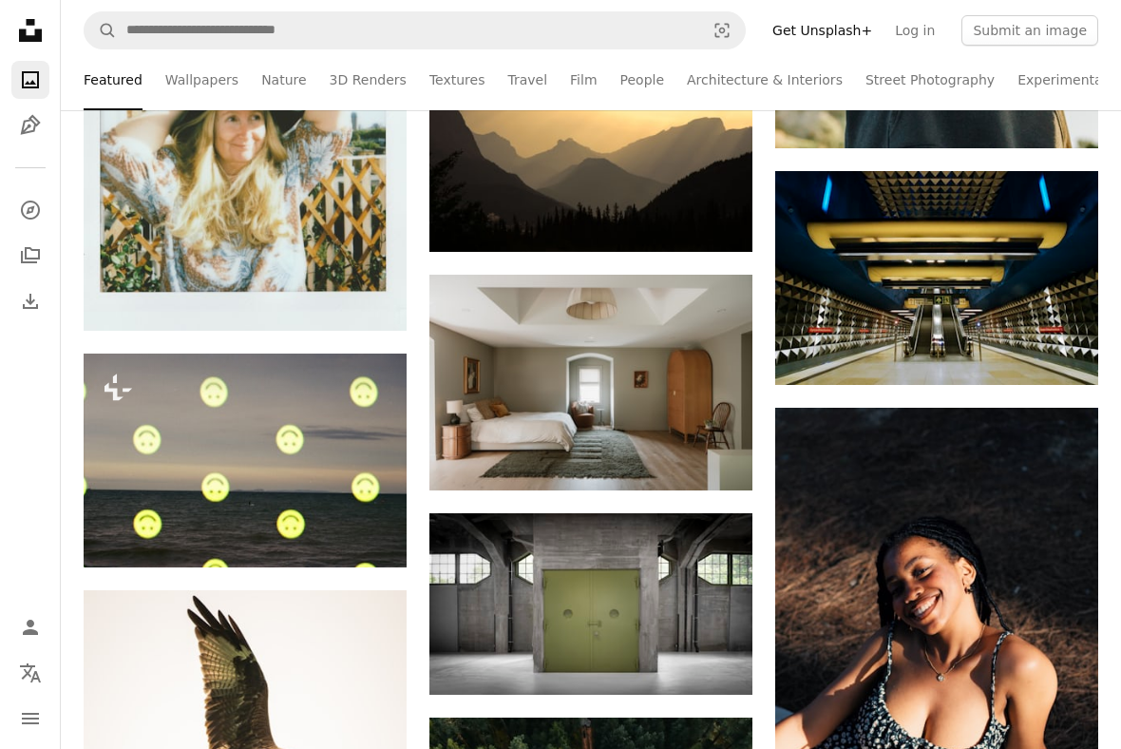
click at [178, 95] on link "Wallpapers" at bounding box center [201, 79] width 73 height 61
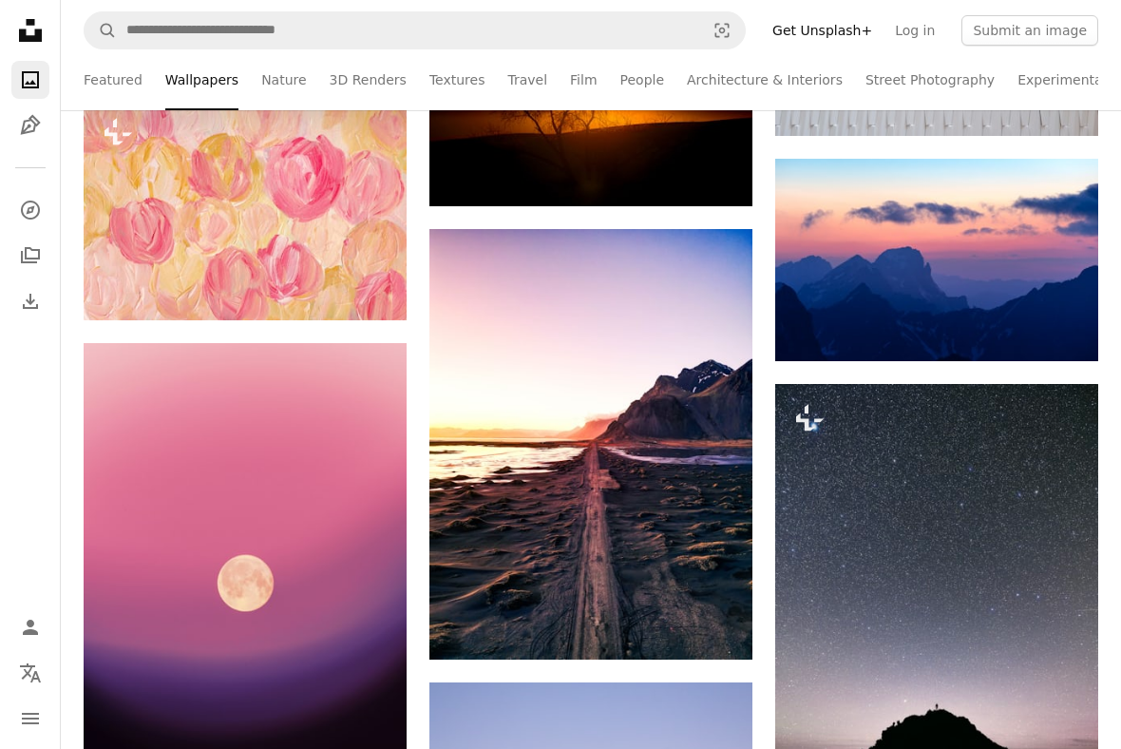
scroll to position [22617, 0]
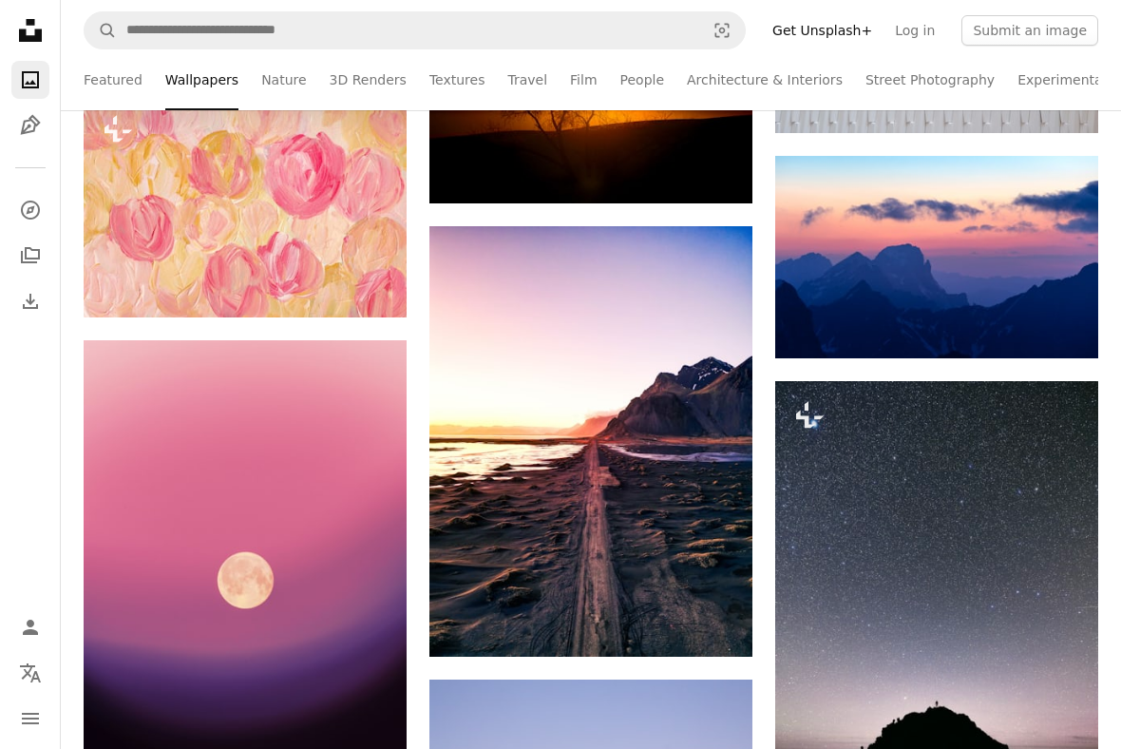
click at [430, 83] on link "Textures" at bounding box center [458, 79] width 56 height 61
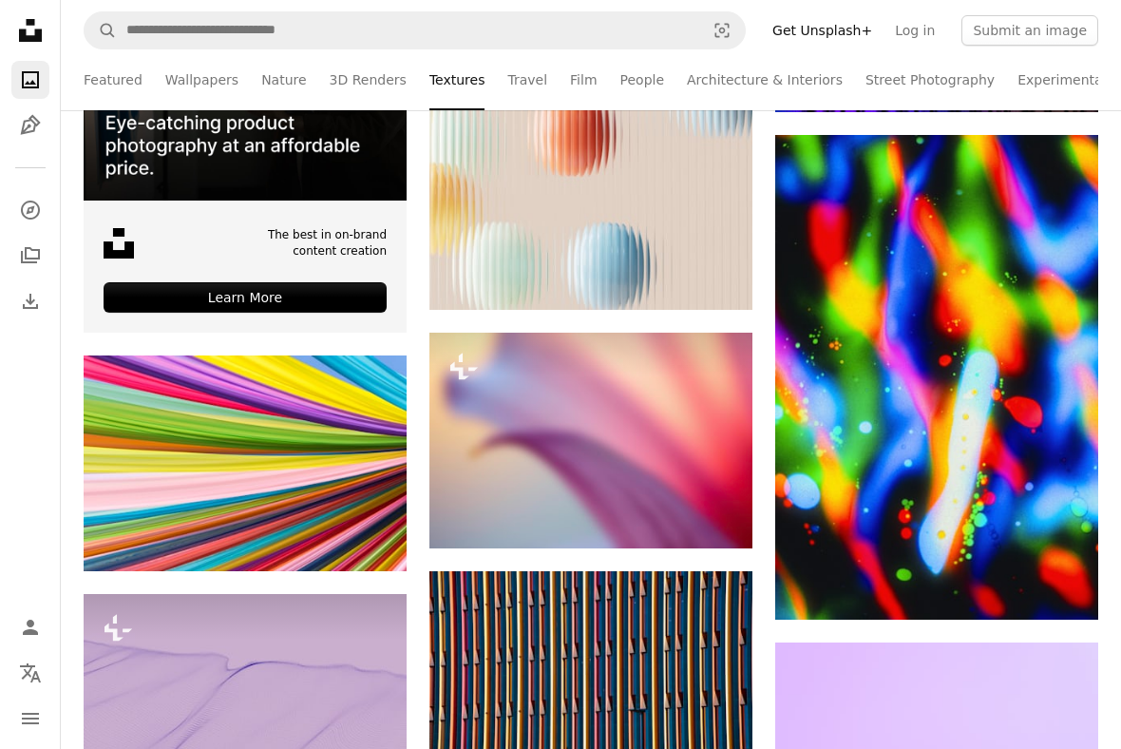
scroll to position [633, 0]
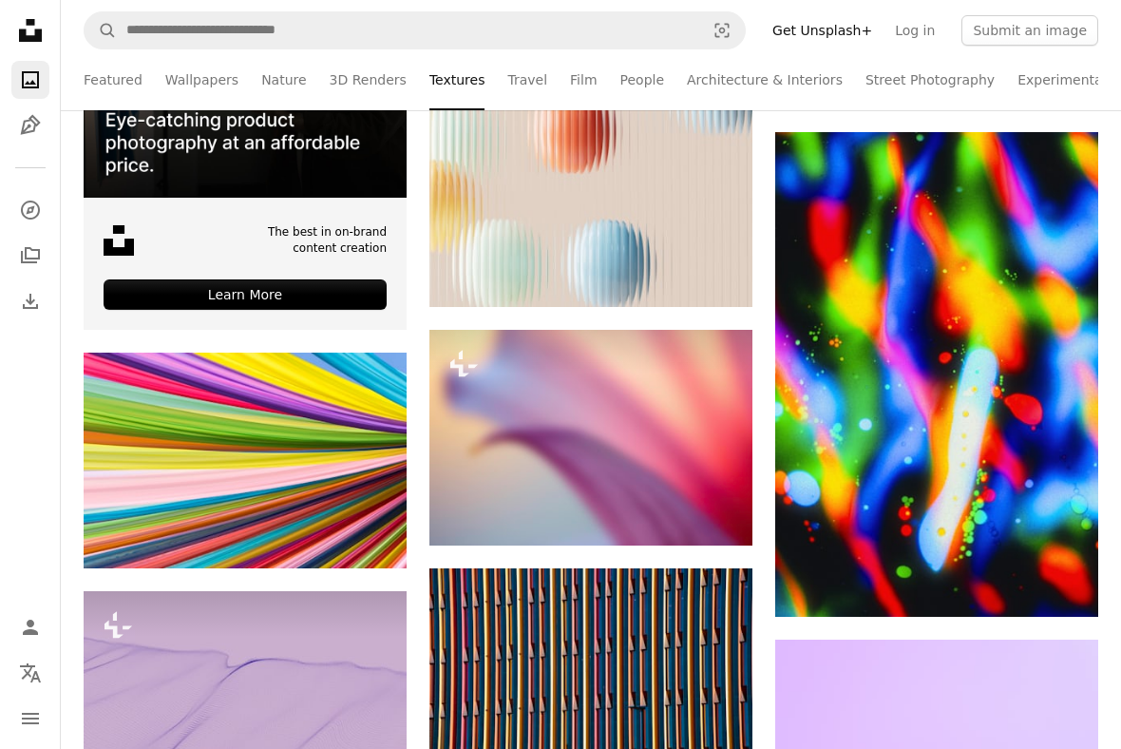
click at [511, 75] on link "Travel" at bounding box center [528, 79] width 40 height 61
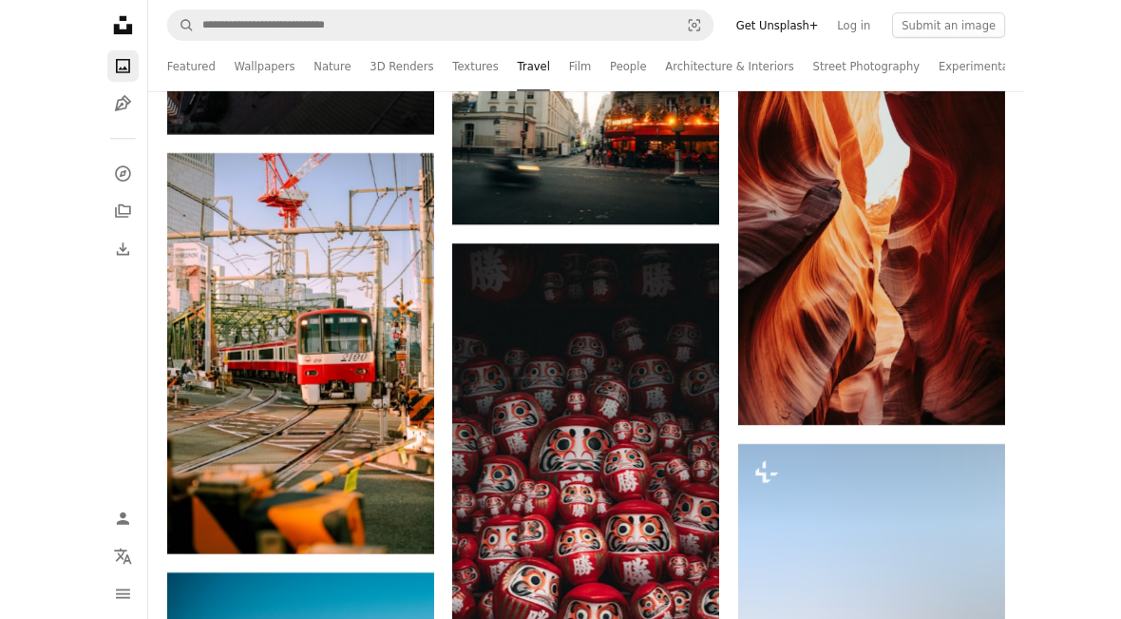
scroll to position [1996, 0]
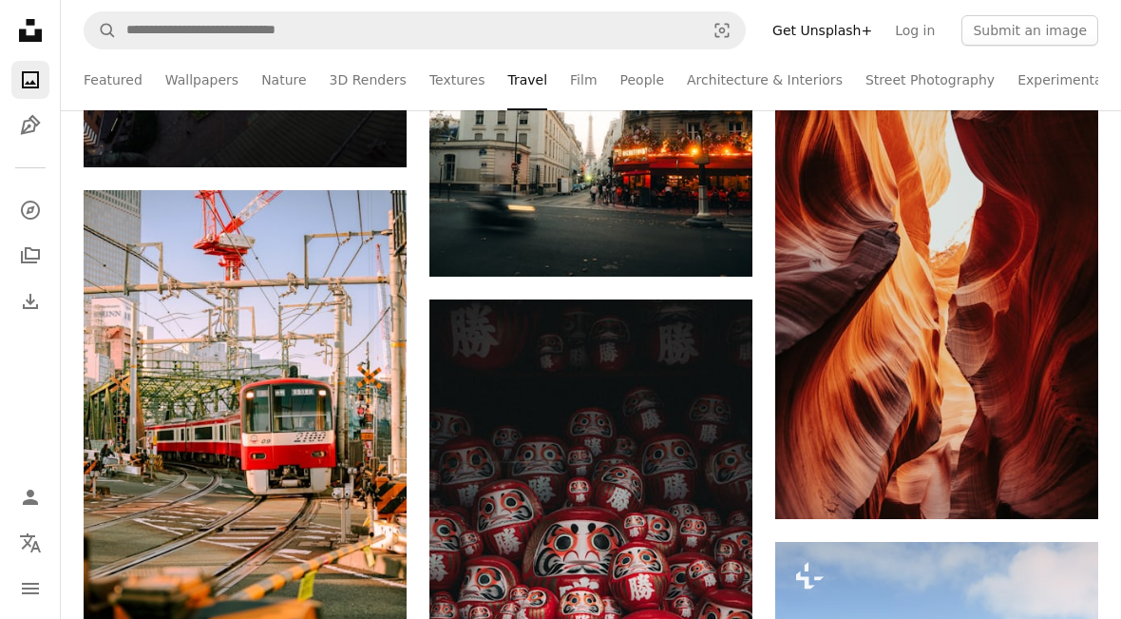
click at [702, 239] on link "Arrow pointing down" at bounding box center [715, 242] width 38 height 30
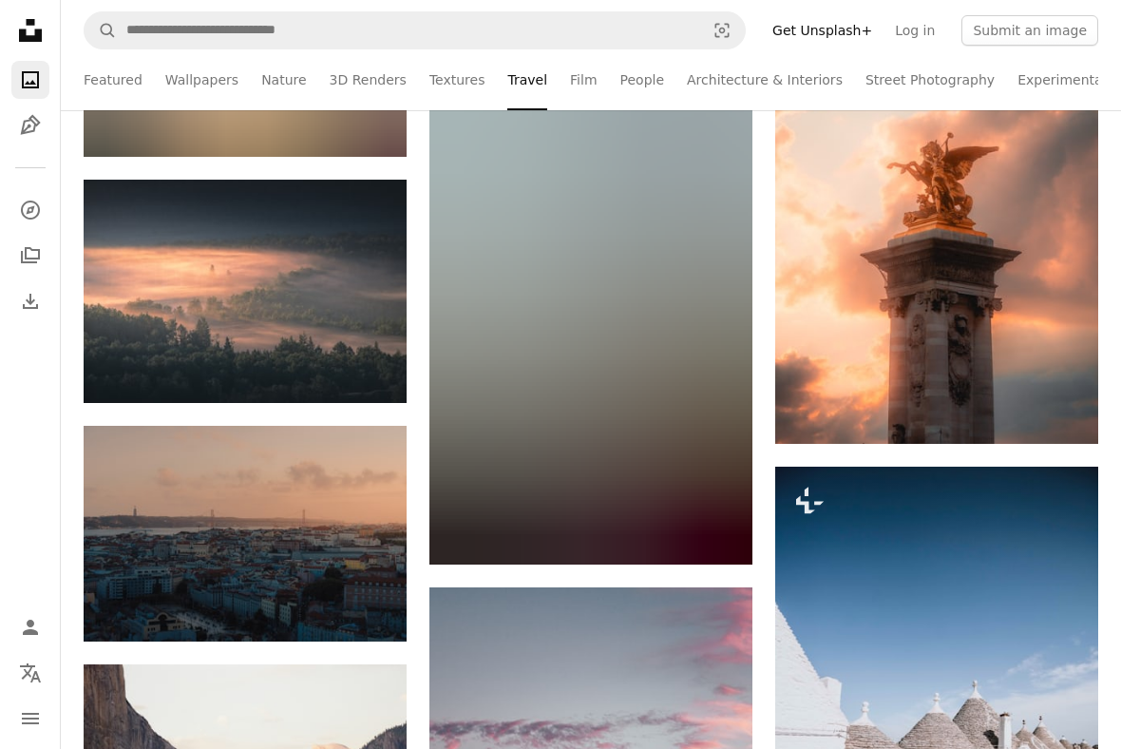
scroll to position [9805, 0]
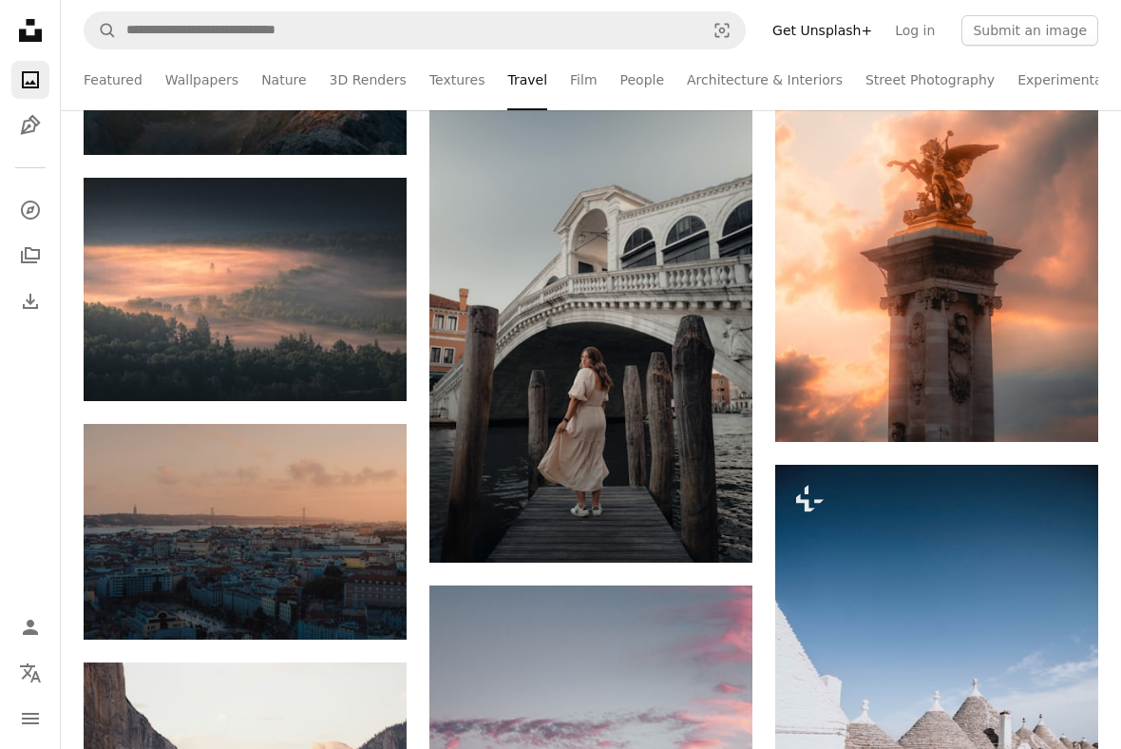
click at [230, 274] on img at bounding box center [245, 289] width 323 height 223
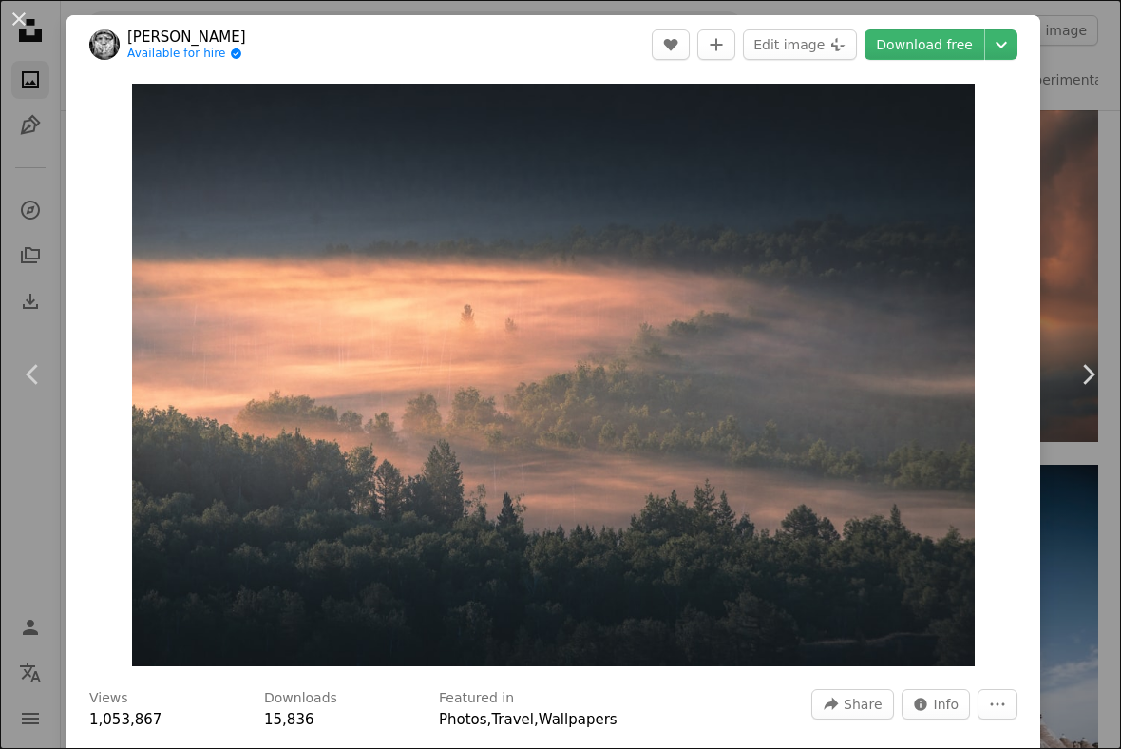
click at [1096, 334] on link "Chevron right" at bounding box center [1088, 374] width 67 height 182
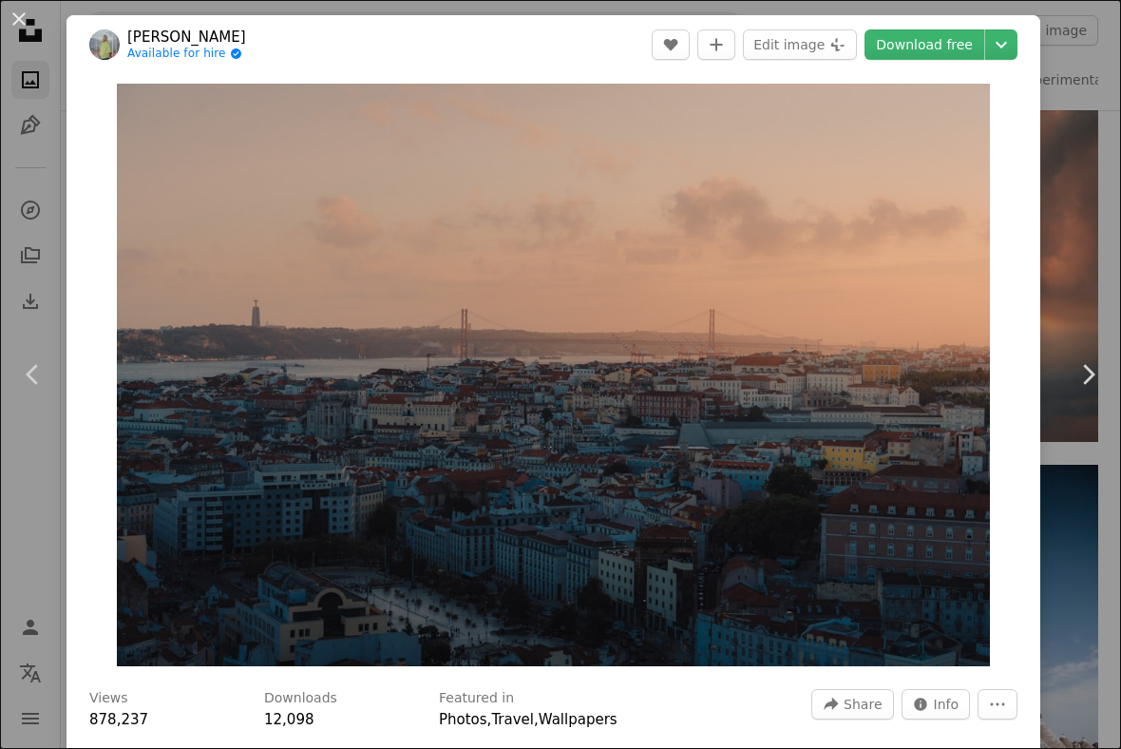
click at [1094, 370] on icon "Chevron right" at bounding box center [1088, 374] width 30 height 30
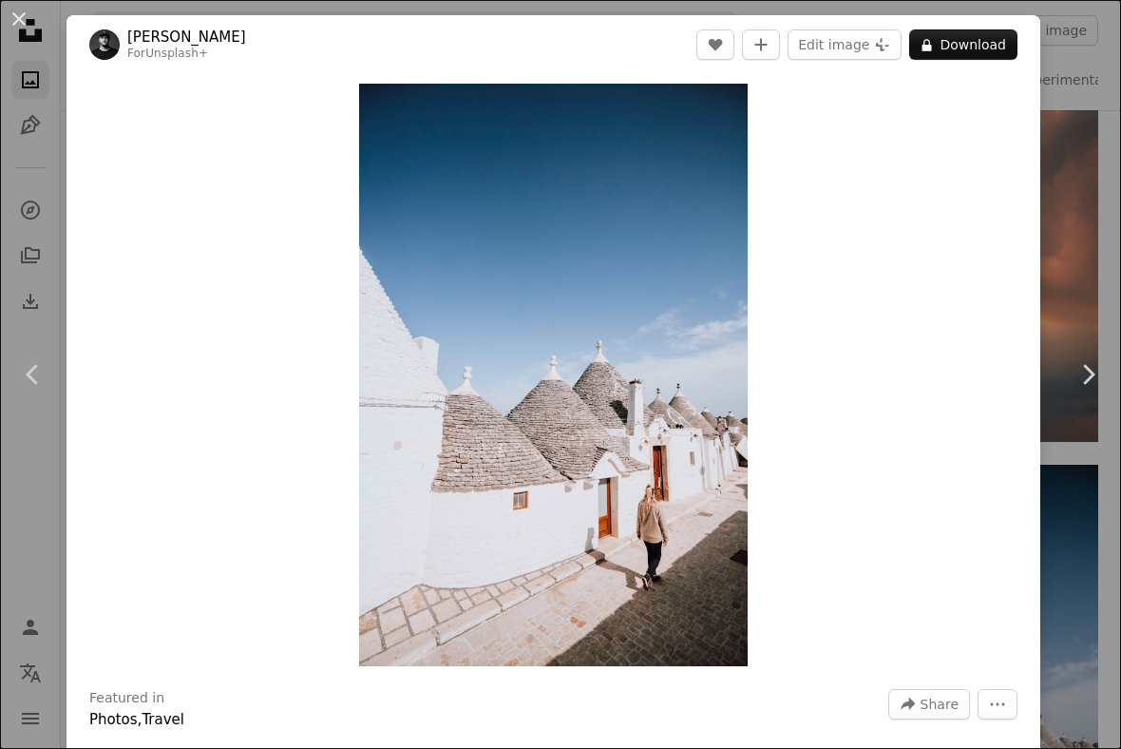
click at [1085, 378] on icon "Chevron right" at bounding box center [1088, 374] width 30 height 30
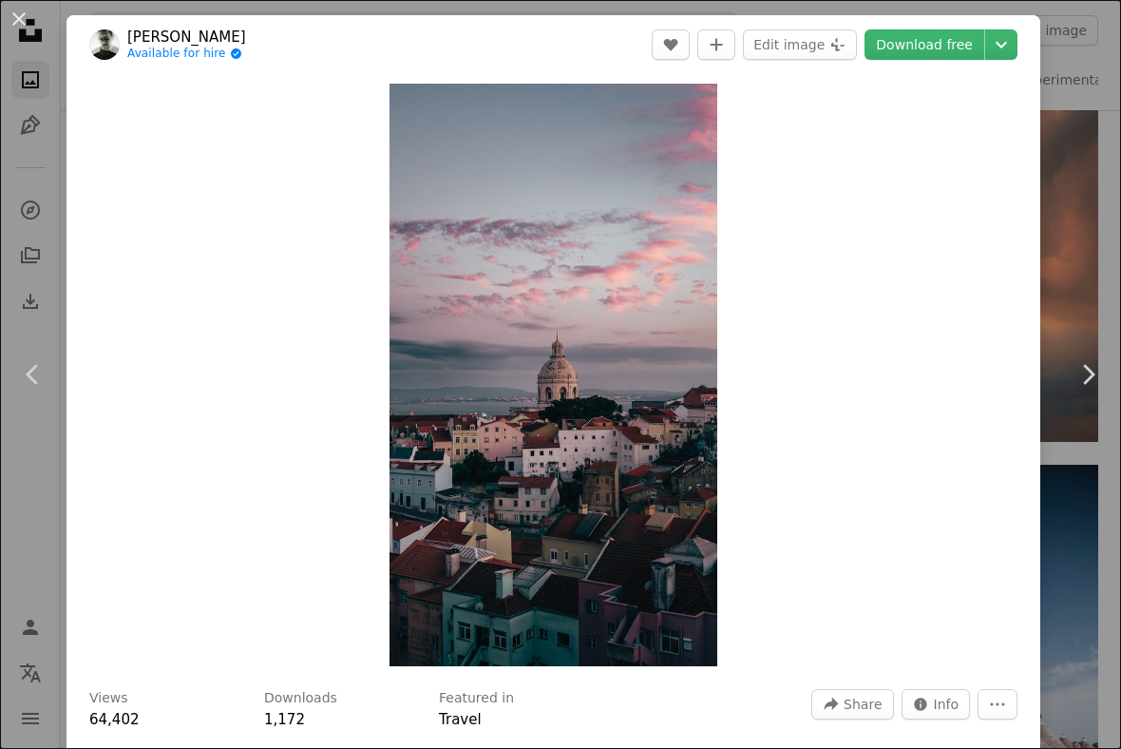
click at [22, 377] on icon "Chevron left" at bounding box center [33, 374] width 30 height 30
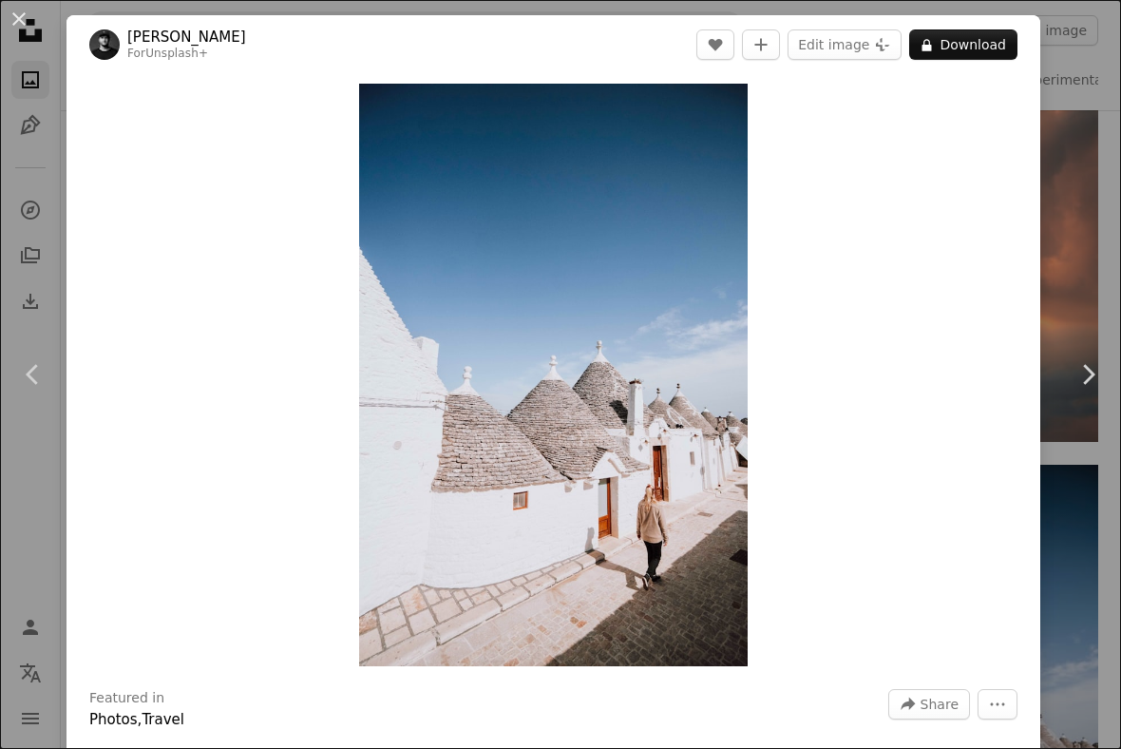
scroll to position [0, 1671]
click at [20, 386] on icon "Chevron left" at bounding box center [33, 374] width 30 height 30
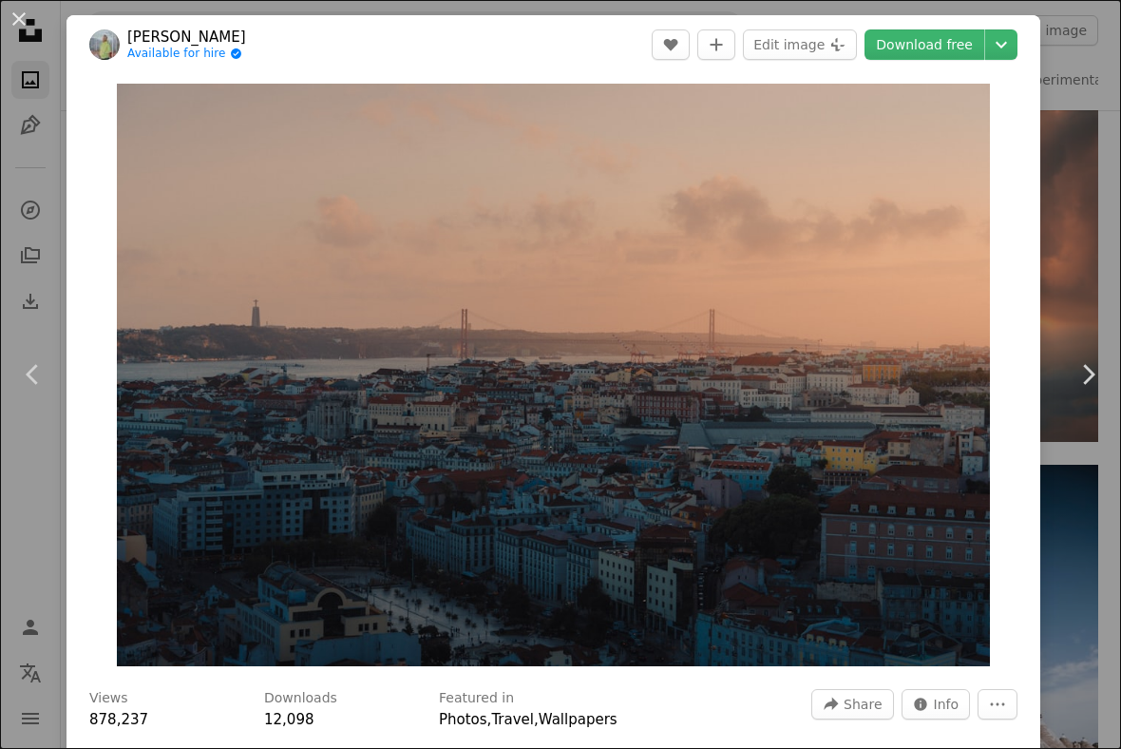
click at [36, 383] on icon at bounding box center [32, 374] width 12 height 20
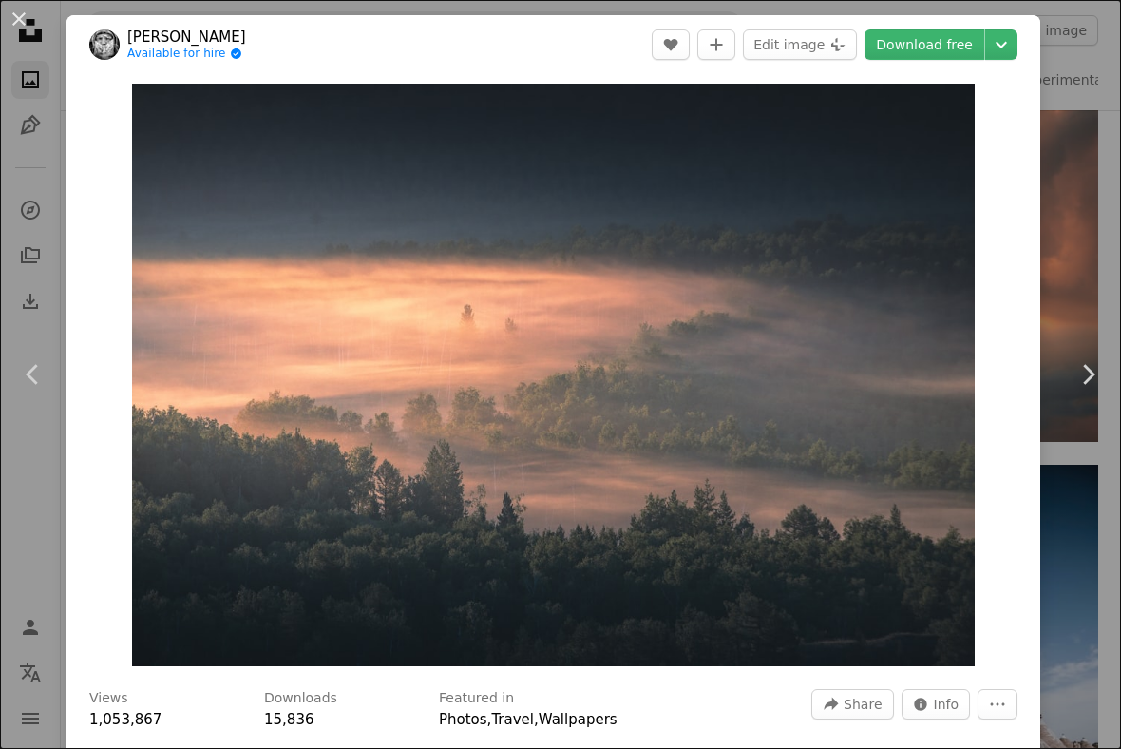
click at [961, 54] on link "Download free" at bounding box center [925, 44] width 120 height 30
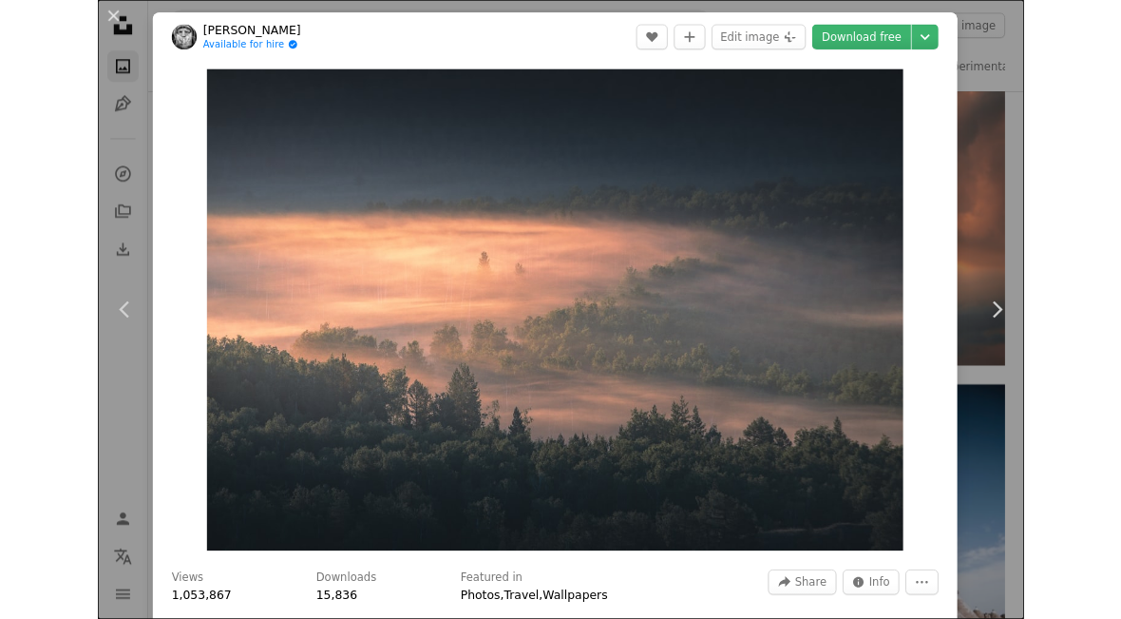
scroll to position [9858, 0]
